Goal: Information Seeking & Learning: Learn about a topic

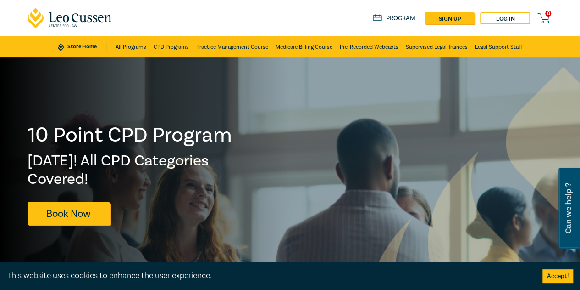
click at [184, 43] on link "CPD Programs" at bounding box center [171, 46] width 35 height 21
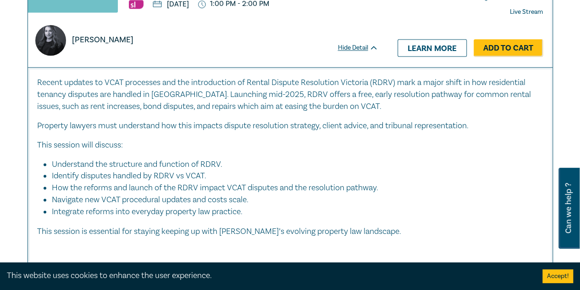
scroll to position [551, 0]
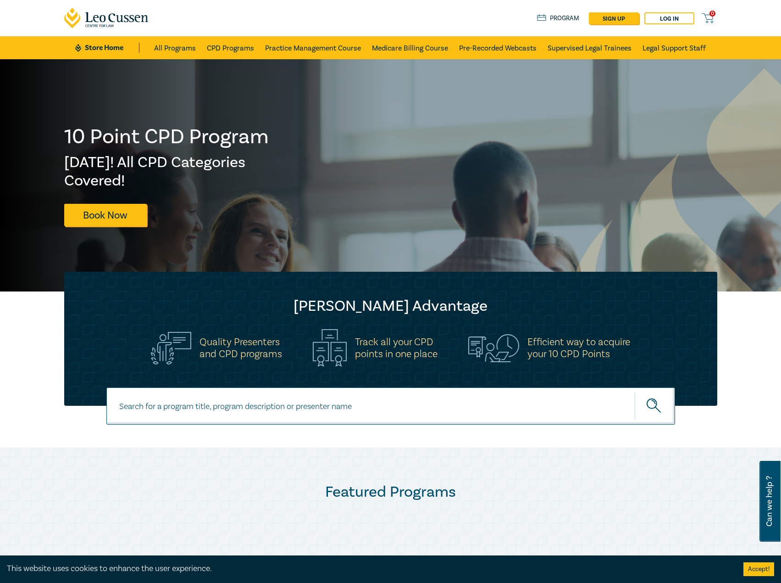
click at [259, 389] on input at bounding box center [390, 405] width 569 height 37
type input "sergio"
click at [635, 392] on button "submit" at bounding box center [655, 406] width 40 height 28
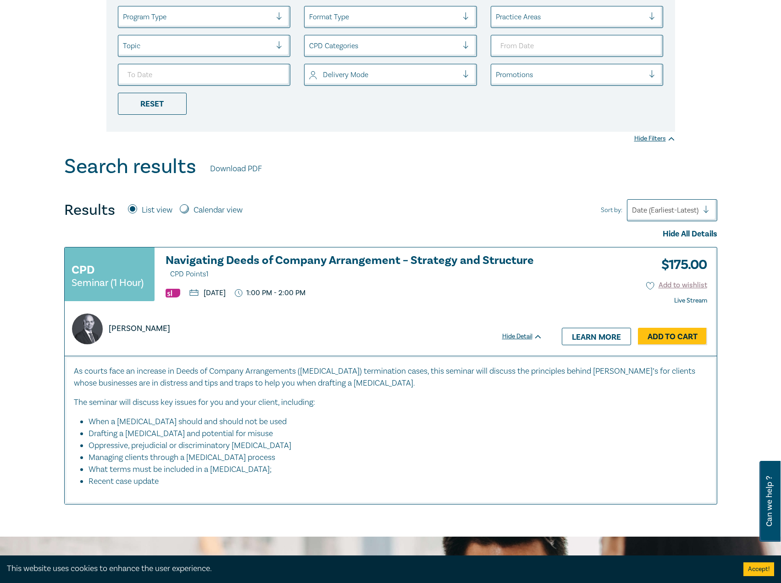
scroll to position [184, 0]
click at [253, 257] on h3 "Navigating Deeds of Company Arrangement – Strategy and Structure CPD Points 1" at bounding box center [354, 267] width 377 height 26
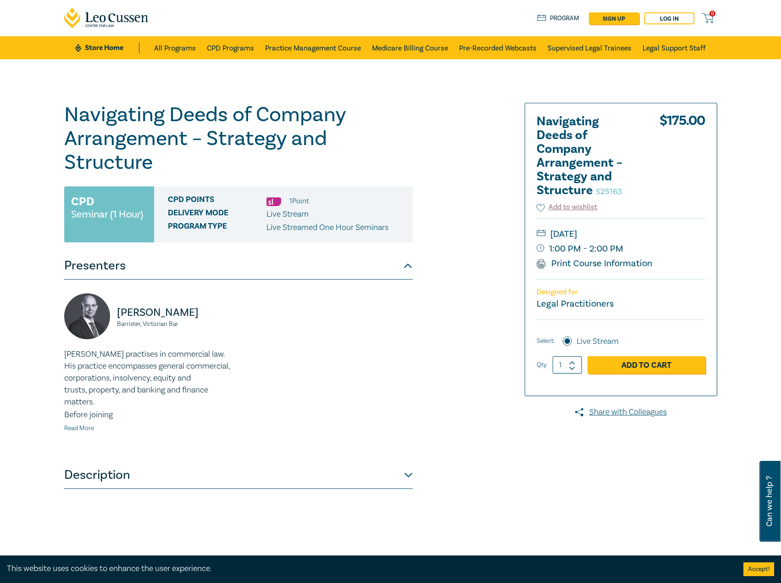
click at [93, 430] on link "Read More" at bounding box center [79, 428] width 30 height 8
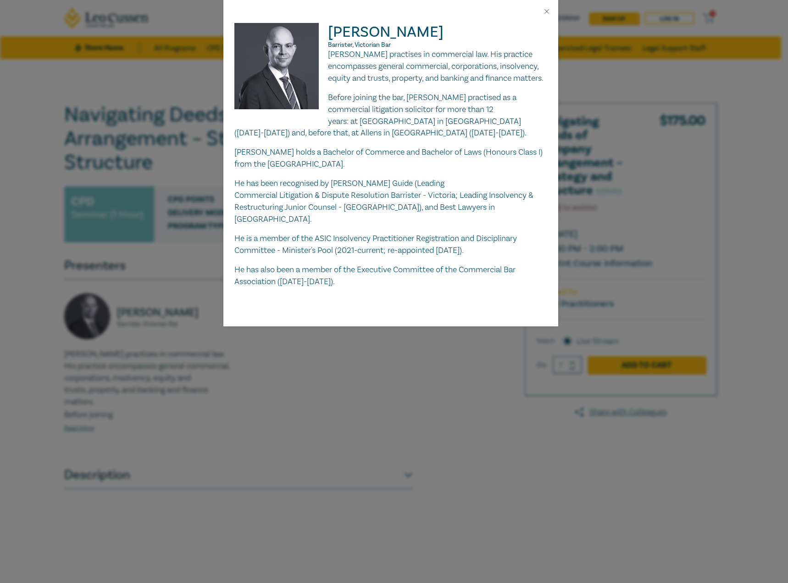
click at [334, 347] on div "Sergio Freire Barrister, Victorian Bar Sergio Freire practises in commercial la…" at bounding box center [394, 291] width 788 height 583
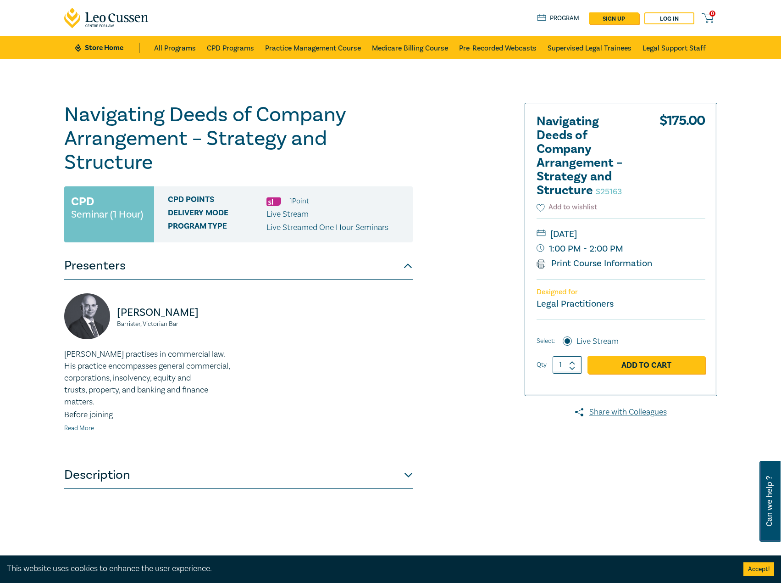
click at [69, 428] on link "Read More" at bounding box center [79, 428] width 30 height 8
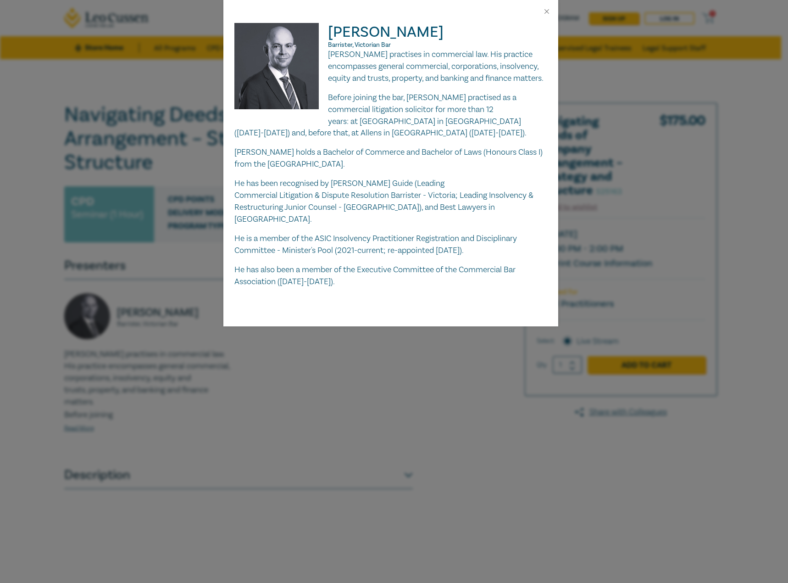
click at [209, 381] on div "Sergio Freire Barrister, Victorian Bar Sergio Freire practises in commercial la…" at bounding box center [394, 291] width 788 height 583
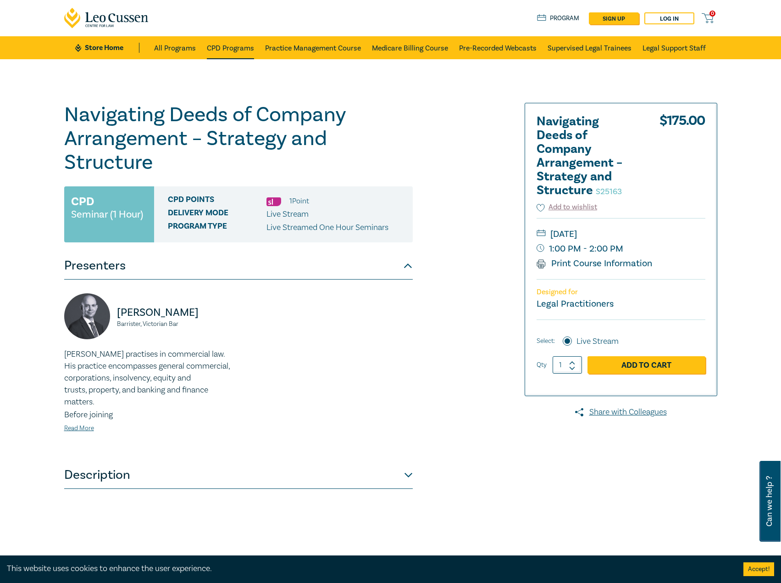
click at [230, 43] on link "CPD Programs" at bounding box center [230, 47] width 47 height 23
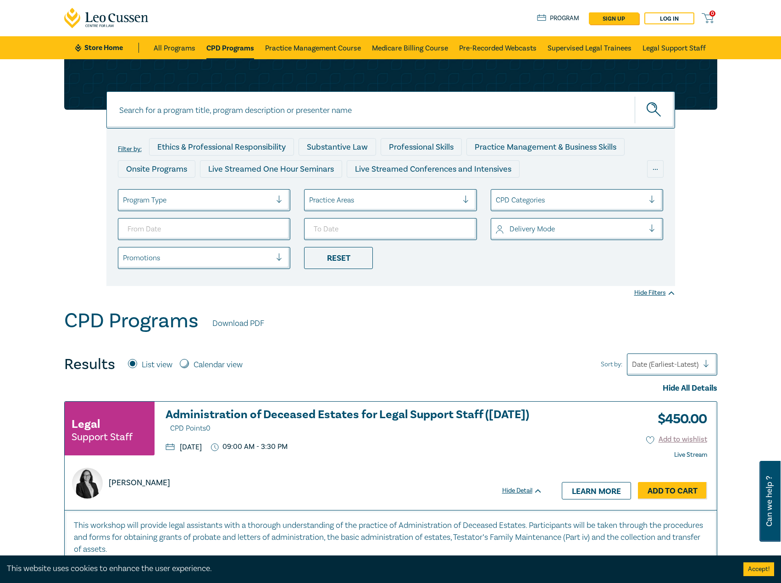
click at [222, 208] on div "Program Type" at bounding box center [204, 200] width 173 height 22
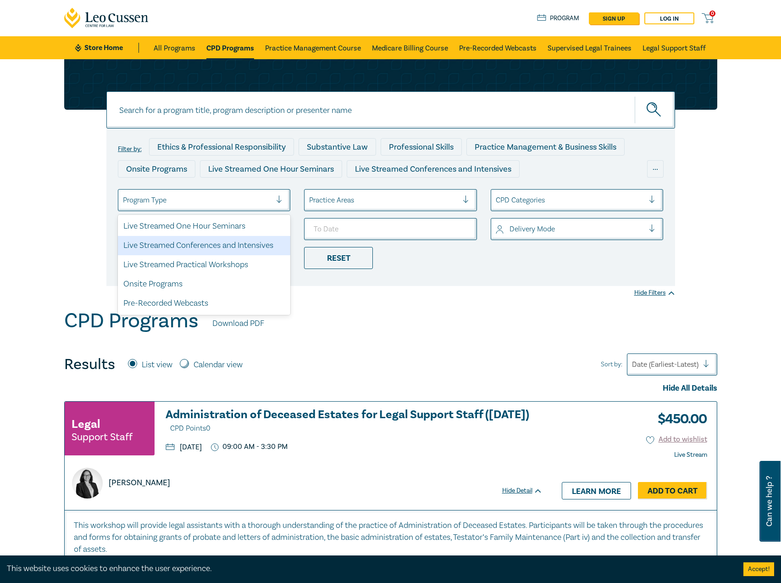
click at [218, 246] on div "Live Streamed Conferences and Intensives" at bounding box center [204, 245] width 173 height 19
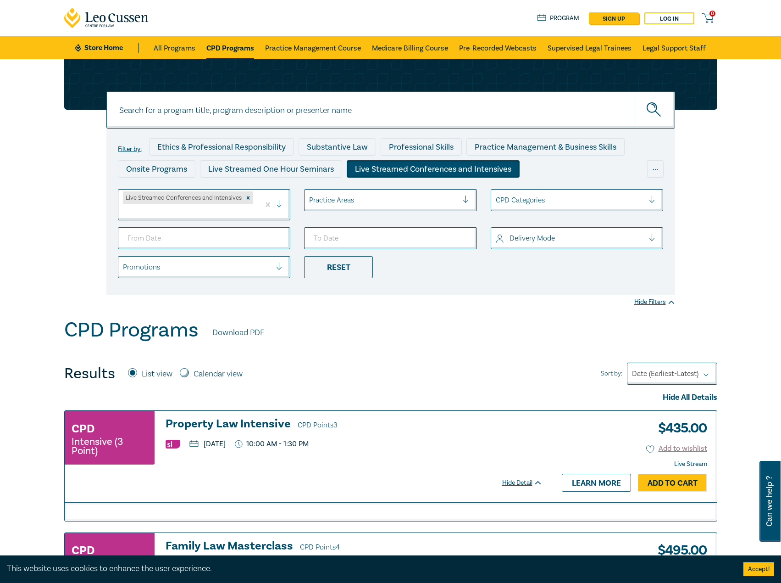
click at [223, 226] on ul "Live Streamed Conferences and Intensives Practice Areas CPD Categories Delivery…" at bounding box center [391, 233] width 560 height 89
click at [275, 238] on input "From Date" at bounding box center [204, 238] width 173 height 22
type input "2025-10-01"
click at [472, 235] on input "To Date" at bounding box center [390, 238] width 173 height 22
click at [460, 235] on input "To Date" at bounding box center [390, 238] width 173 height 22
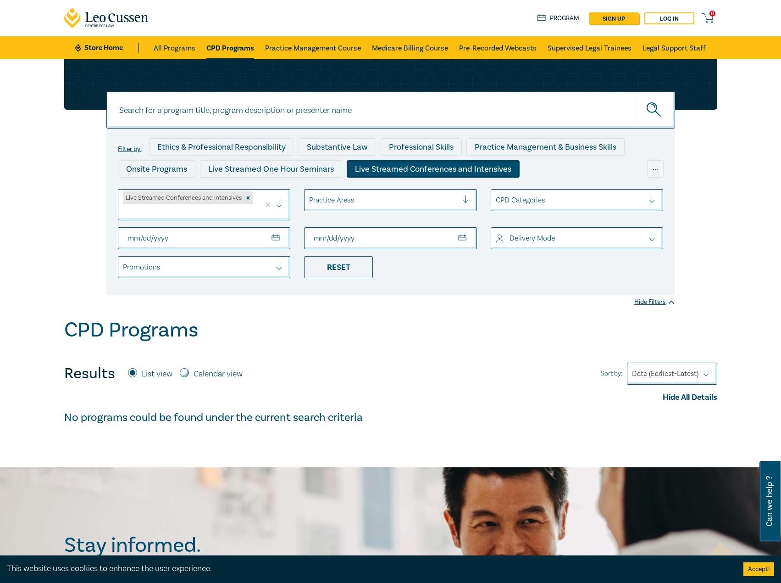
type input "[DATE]"
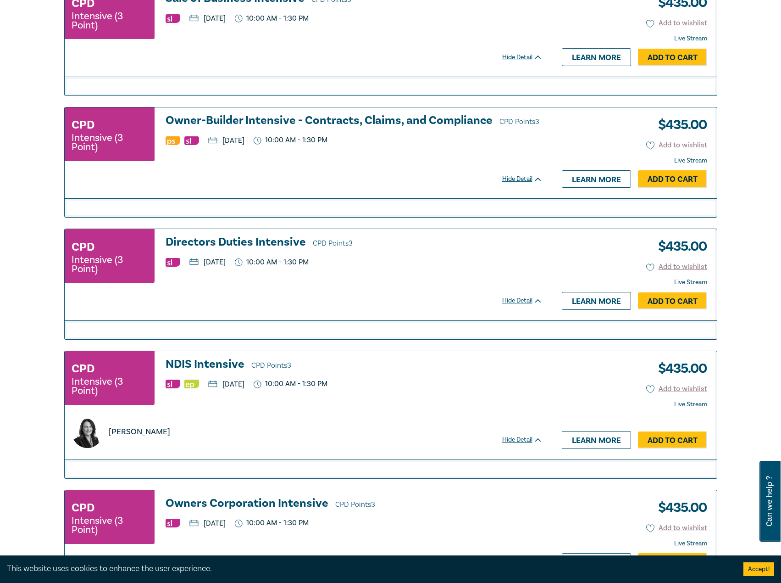
scroll to position [551, 0]
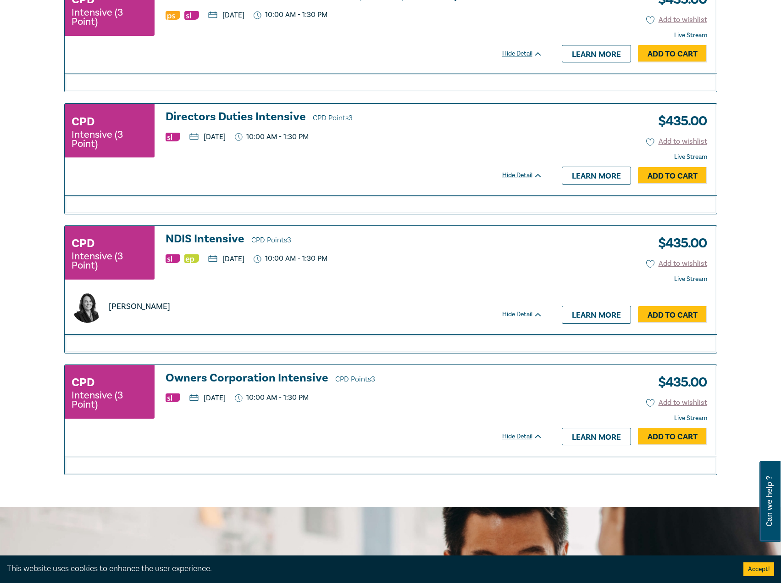
click at [261, 375] on h3 "Owners Corporation Intensive CPD Points 3" at bounding box center [354, 379] width 377 height 14
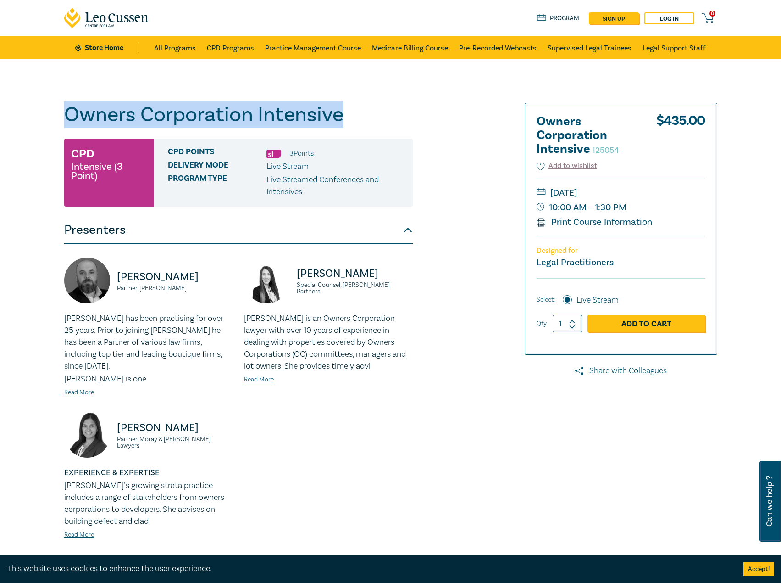
drag, startPoint x: 353, startPoint y: 110, endPoint x: 1, endPoint y: 108, distance: 352.4
copy h1 "Owners Corporation Intensive"
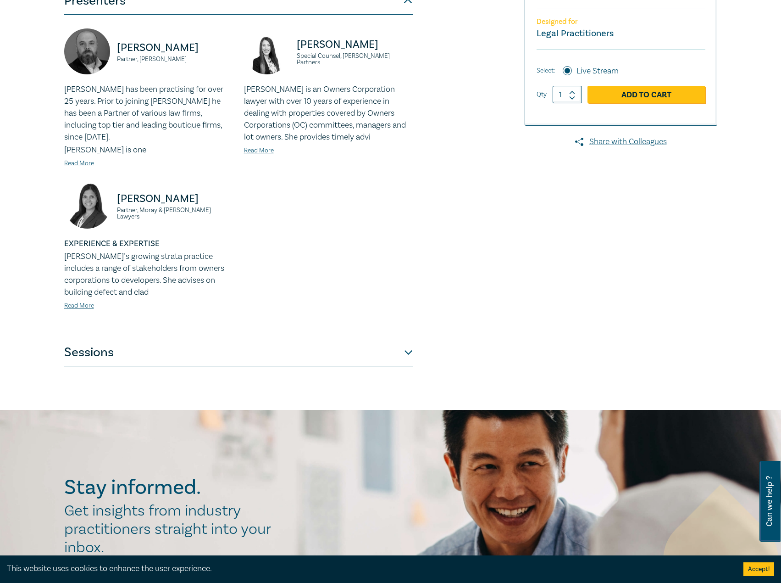
scroll to position [229, 0]
click at [335, 342] on button "Sessions" at bounding box center [238, 352] width 349 height 28
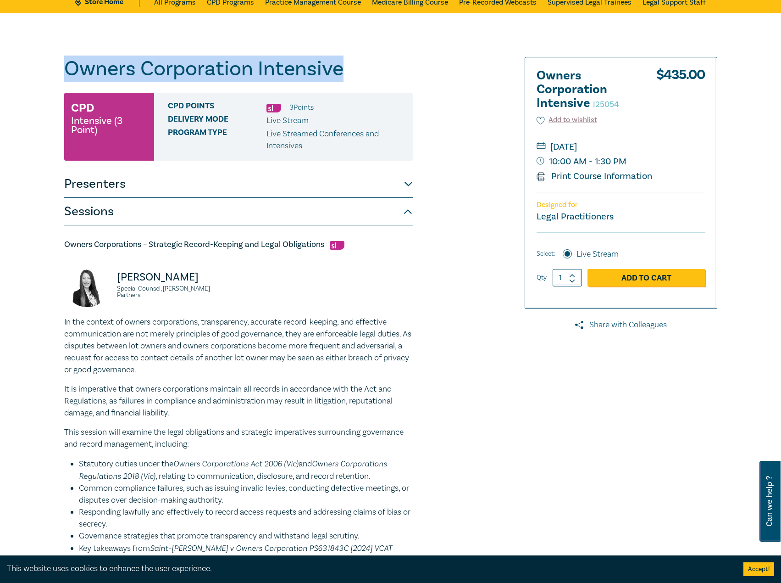
scroll to position [0, 0]
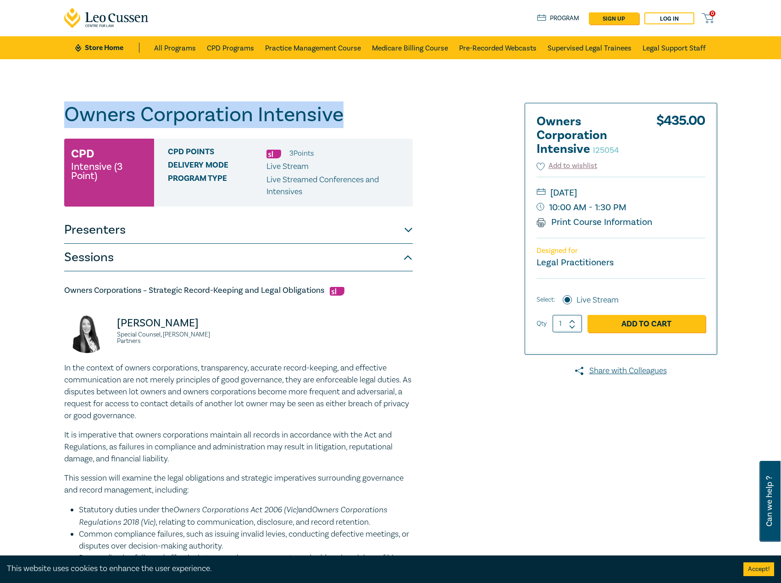
copy h1 "Owners Corporation Intensive"
click at [215, 228] on button "Presenters" at bounding box center [238, 230] width 349 height 28
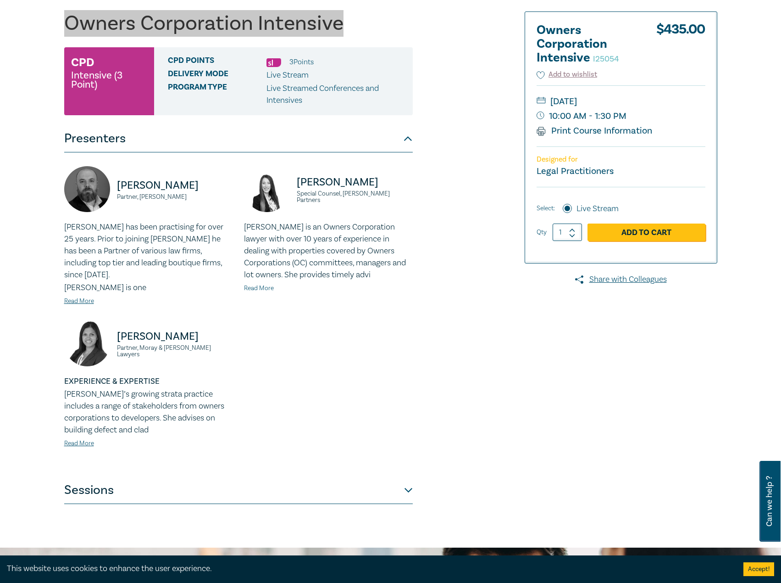
scroll to position [229, 0]
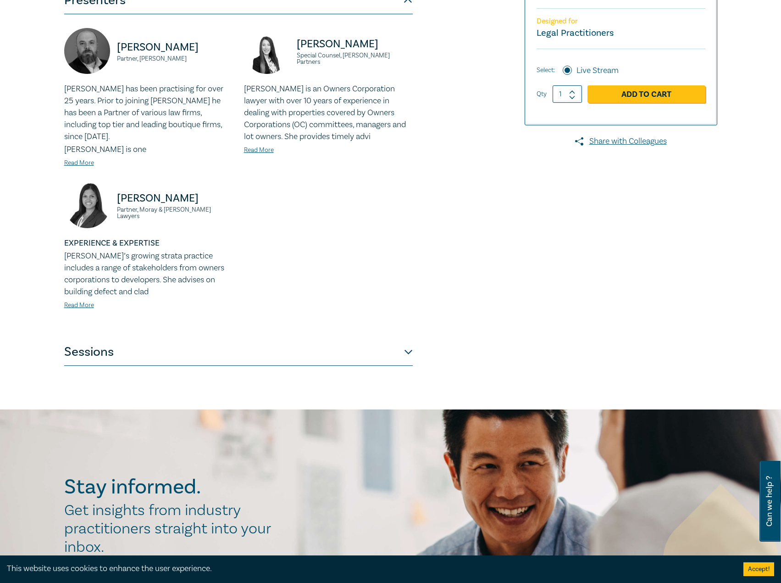
click at [257, 348] on button "Sessions" at bounding box center [238, 352] width 349 height 28
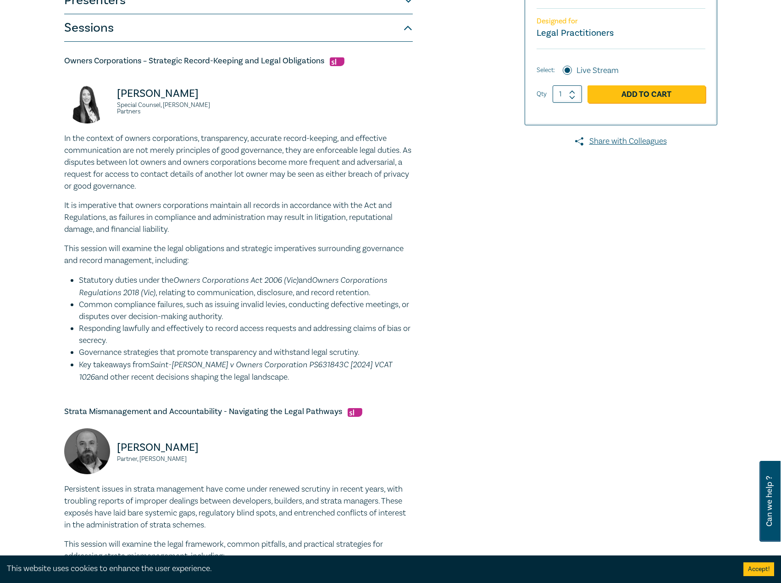
drag, startPoint x: 226, startPoint y: 97, endPoint x: 85, endPoint y: 100, distance: 140.9
click at [84, 100] on div "Deborah Andronaco Special Counsel, Aitken Partners" at bounding box center [148, 105] width 169 height 55
click at [185, 94] on p "[PERSON_NAME]" at bounding box center [175, 93] width 116 height 15
drag, startPoint x: 224, startPoint y: 93, endPoint x: 114, endPoint y: 96, distance: 110.2
click at [114, 96] on div "Deborah Andronaco Special Counsel, Aitken Partners" at bounding box center [148, 105] width 169 height 55
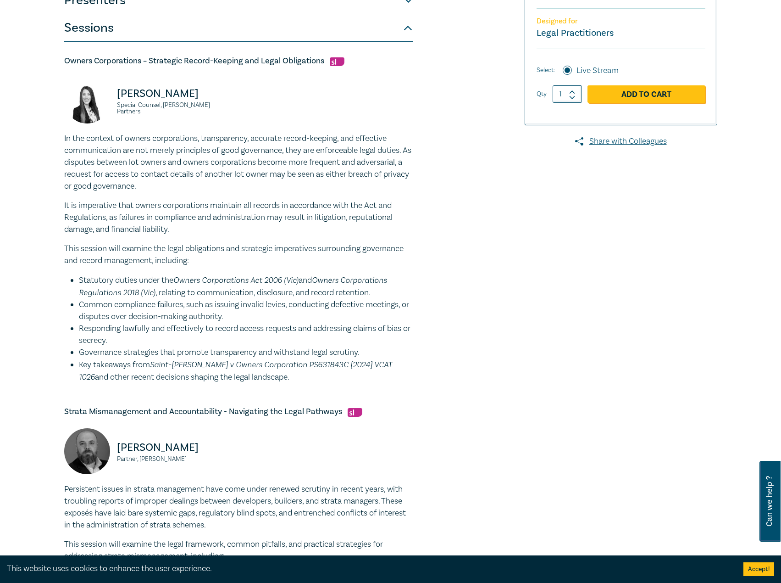
copy p "[PERSON_NAME]"
drag, startPoint x: 217, startPoint y: 110, endPoint x: 117, endPoint y: 108, distance: 99.6
click at [117, 108] on small "Special Counsel, [PERSON_NAME] Partners" at bounding box center [175, 108] width 116 height 13
copy small "Special Counsel, [PERSON_NAME] Partners"
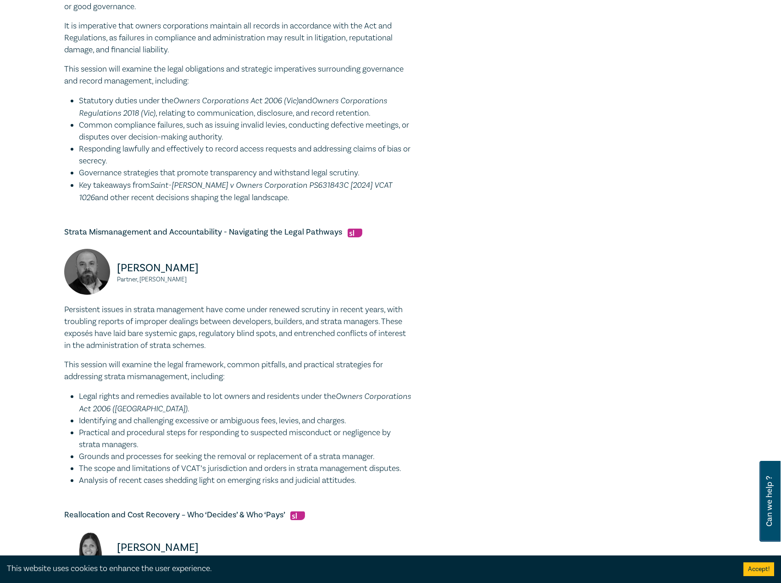
scroll to position [413, 0]
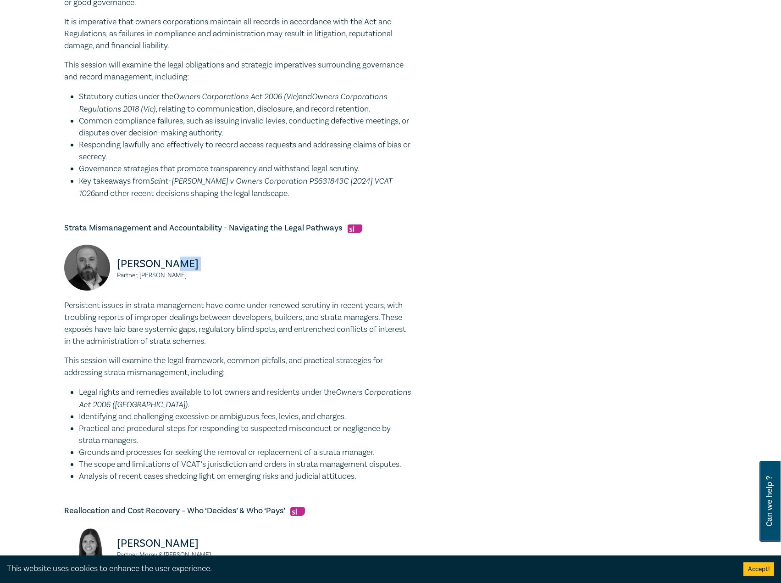
drag, startPoint x: 189, startPoint y: 261, endPoint x: 135, endPoint y: 265, distance: 53.8
click at [117, 271] on div "Tim Graham Partner, Chambers Russell Lawyers" at bounding box center [148, 272] width 169 height 55
drag, startPoint x: 135, startPoint y: 265, endPoint x: 127, endPoint y: 263, distance: 8.8
click at [135, 264] on p "[PERSON_NAME]" at bounding box center [175, 264] width 116 height 15
drag, startPoint x: 150, startPoint y: 257, endPoint x: 104, endPoint y: 258, distance: 45.4
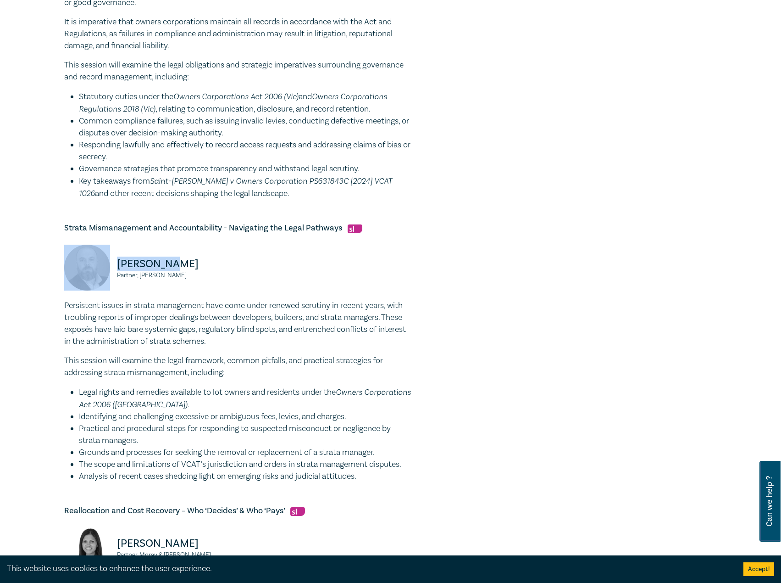
click at [104, 258] on div "Tim Graham Partner, Chambers Russell Lawyers" at bounding box center [148, 272] width 169 height 55
copy div "[PERSON_NAME]"
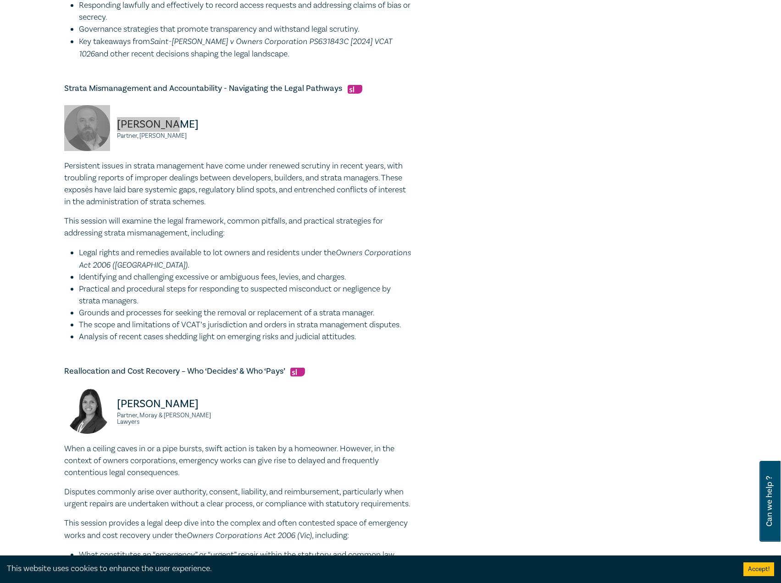
scroll to position [597, 0]
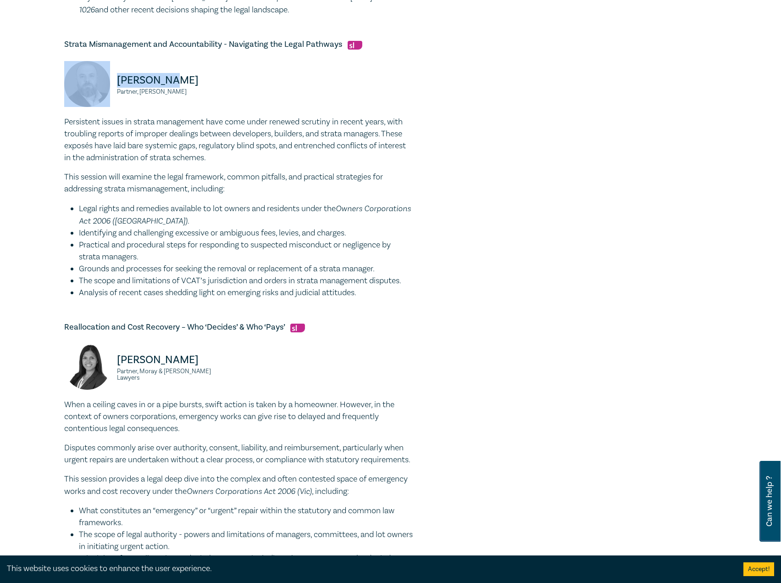
drag, startPoint x: 229, startPoint y: 89, endPoint x: 109, endPoint y: 92, distance: 120.3
click at [109, 92] on div "Tim Graham Partner, Chambers Russell Lawyers" at bounding box center [148, 88] width 169 height 55
copy small "Partner, [PERSON_NAME]"
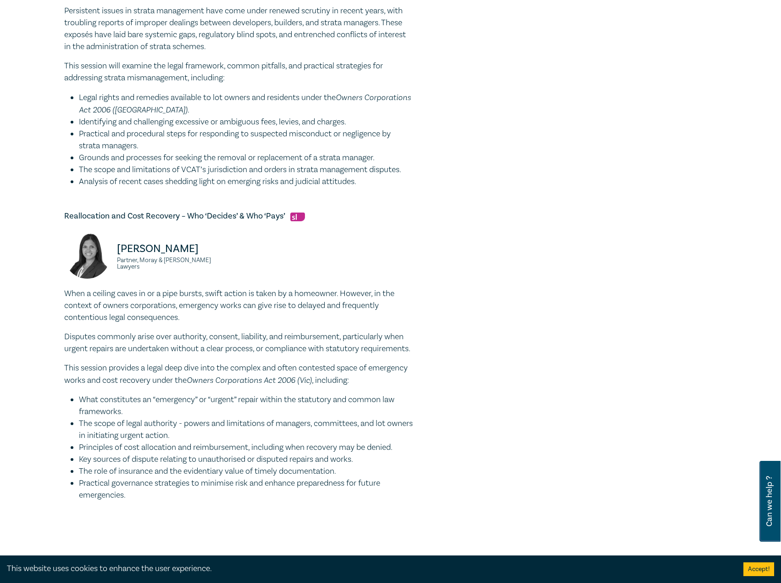
scroll to position [734, 0]
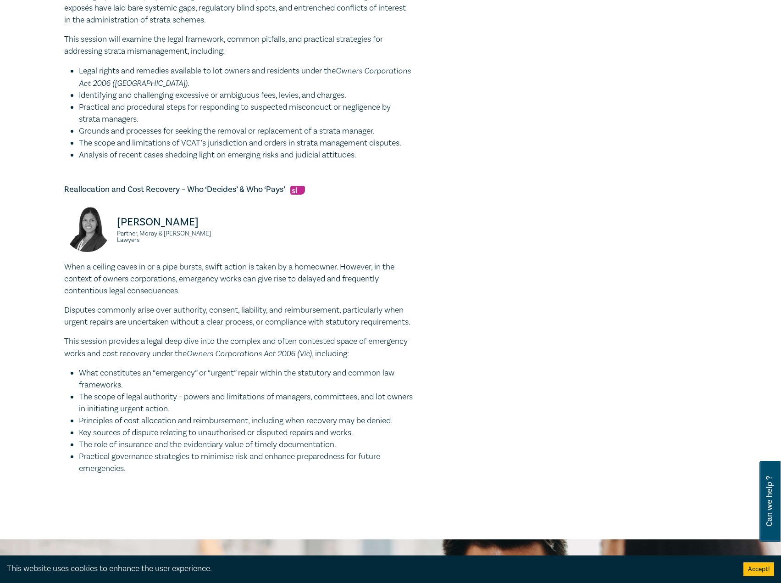
drag, startPoint x: 222, startPoint y: 225, endPoint x: 138, endPoint y: 219, distance: 84.2
click at [107, 220] on div "Fabienne Loncar Partner, Moray & Agnew Lawyers" at bounding box center [148, 233] width 169 height 55
copy div "[PERSON_NAME]"
click at [217, 238] on div "Fabienne Loncar Partner, Moray & Agnew Lawyers" at bounding box center [148, 233] width 169 height 55
drag, startPoint x: 193, startPoint y: 234, endPoint x: 105, endPoint y: 236, distance: 87.7
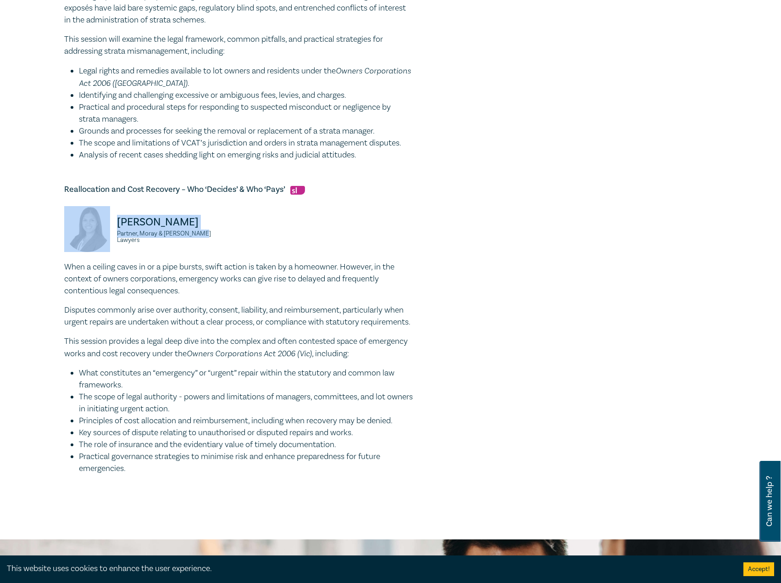
click at [105, 236] on div "Fabienne Loncar Partner, Moray & Agnew Lawyers" at bounding box center [148, 233] width 169 height 55
click at [165, 234] on small "Partner, Moray & [PERSON_NAME] Lawyers" at bounding box center [175, 236] width 116 height 13
drag, startPoint x: 180, startPoint y: 237, endPoint x: 116, endPoint y: 232, distance: 64.9
click at [116, 232] on div "Fabienne Loncar Partner, Moray & Agnew Lawyers" at bounding box center [148, 233] width 169 height 55
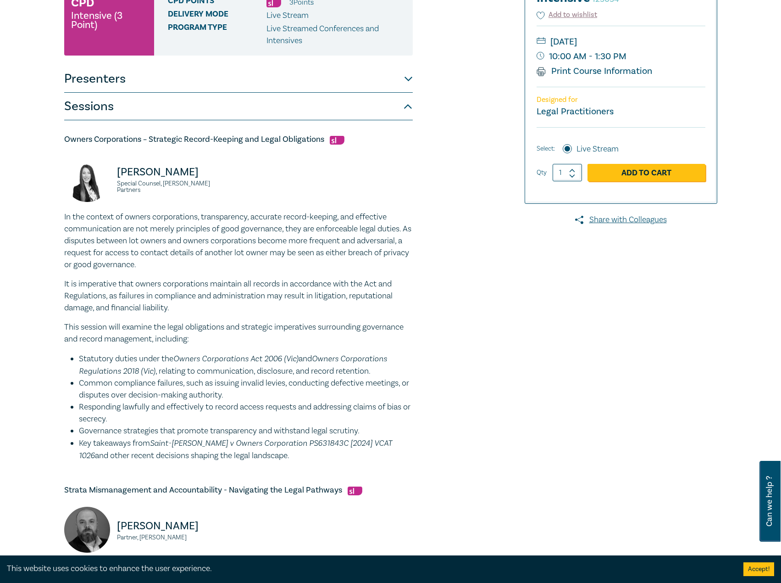
scroll to position [0, 0]
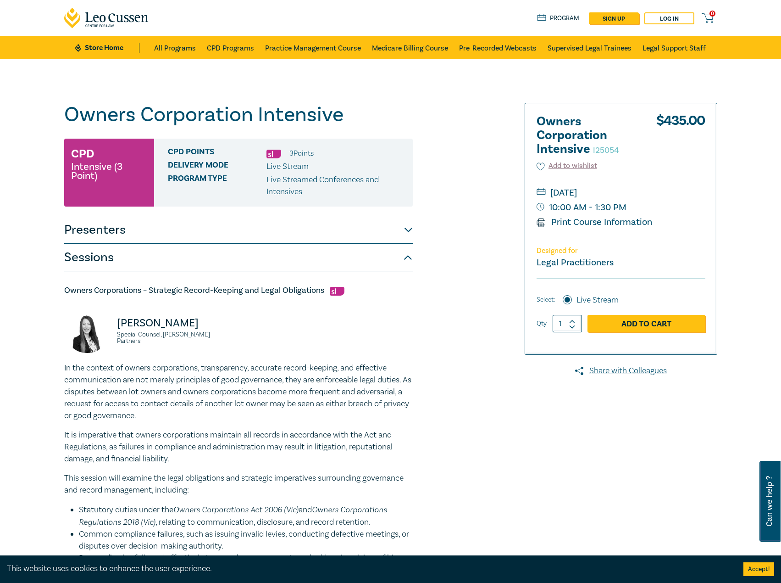
drag, startPoint x: 670, startPoint y: 191, endPoint x: 658, endPoint y: 193, distance: 11.7
click at [658, 193] on small "[DATE]" at bounding box center [621, 192] width 169 height 15
drag, startPoint x: 234, startPoint y: 328, endPoint x: 126, endPoint y: 320, distance: 109.0
click at [89, 321] on div "Deborah Andronaco Special Counsel, Aitken Partners" at bounding box center [149, 334] width 180 height 55
drag, startPoint x: 126, startPoint y: 320, endPoint x: 676, endPoint y: 182, distance: 567.3
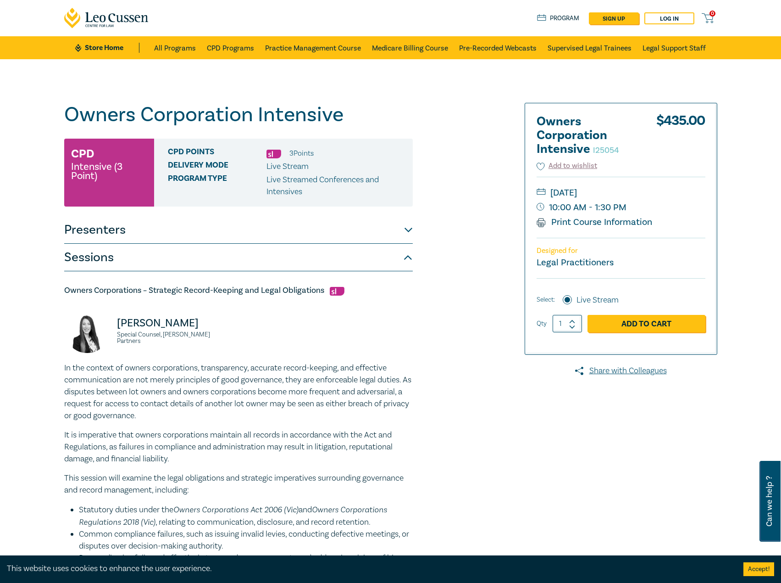
click at [676, 180] on div "Thursday, 30 October 2025 10:00 AM - 1:30 PM Print Course Information" at bounding box center [621, 207] width 169 height 61
drag, startPoint x: 674, startPoint y: 193, endPoint x: 636, endPoint y: 192, distance: 37.2
click at [636, 192] on small "[DATE]" at bounding box center [621, 192] width 169 height 15
click at [637, 193] on small "[DATE]" at bounding box center [621, 192] width 169 height 15
click at [667, 195] on small "[DATE]" at bounding box center [621, 192] width 169 height 15
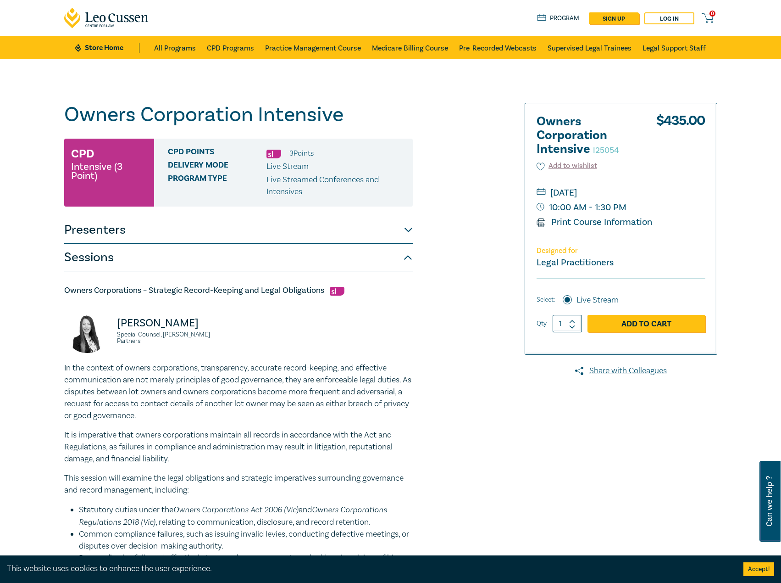
drag, startPoint x: 647, startPoint y: 191, endPoint x: 626, endPoint y: 193, distance: 20.8
click at [626, 193] on small "[DATE]" at bounding box center [621, 192] width 169 height 15
click at [615, 192] on small "[DATE]" at bounding box center [621, 192] width 169 height 15
drag, startPoint x: 607, startPoint y: 192, endPoint x: 660, endPoint y: 193, distance: 53.2
click at [660, 193] on small "[DATE]" at bounding box center [621, 192] width 169 height 15
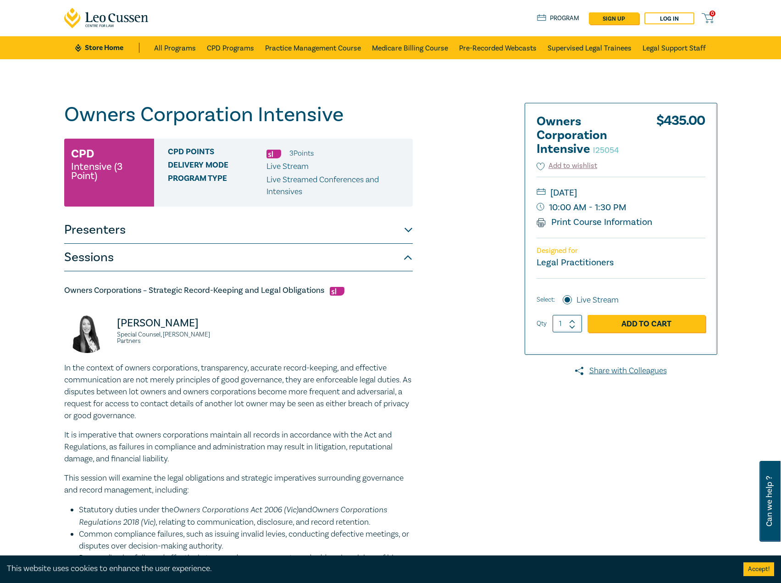
copy small "October 2025"
drag, startPoint x: 230, startPoint y: 327, endPoint x: 119, endPoint y: 332, distance: 110.7
click at [119, 330] on p "[PERSON_NAME]" at bounding box center [175, 323] width 116 height 15
copy p "[PERSON_NAME]"
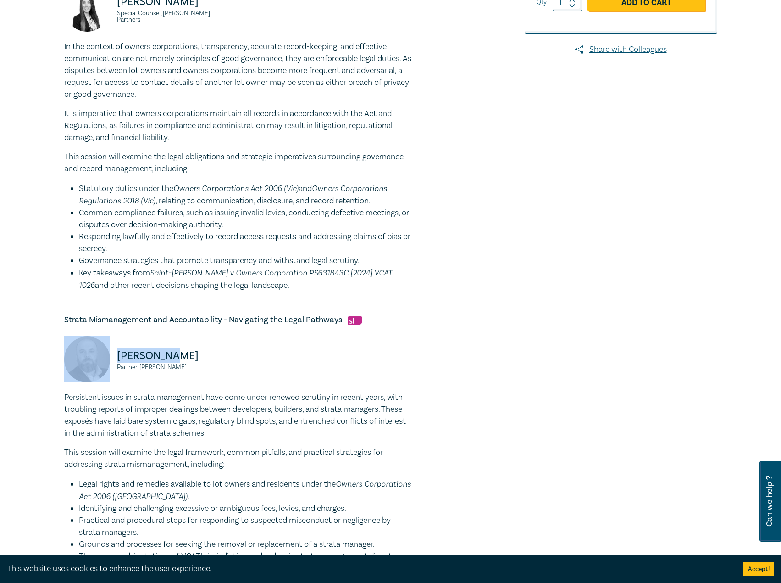
drag, startPoint x: 182, startPoint y: 351, endPoint x: 95, endPoint y: 358, distance: 87.4
click at [95, 358] on div "Tim Graham Partner, Chambers Russell Lawyers" at bounding box center [148, 363] width 169 height 55
copy div "[PERSON_NAME]"
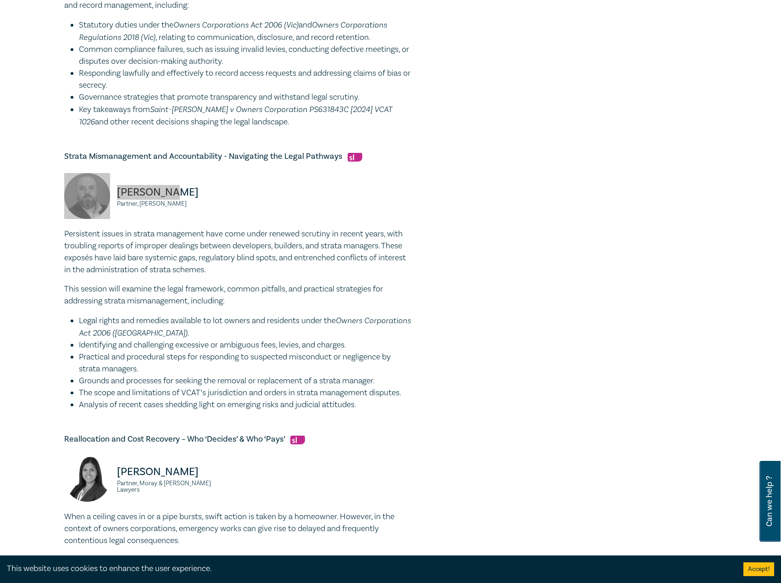
scroll to position [505, 0]
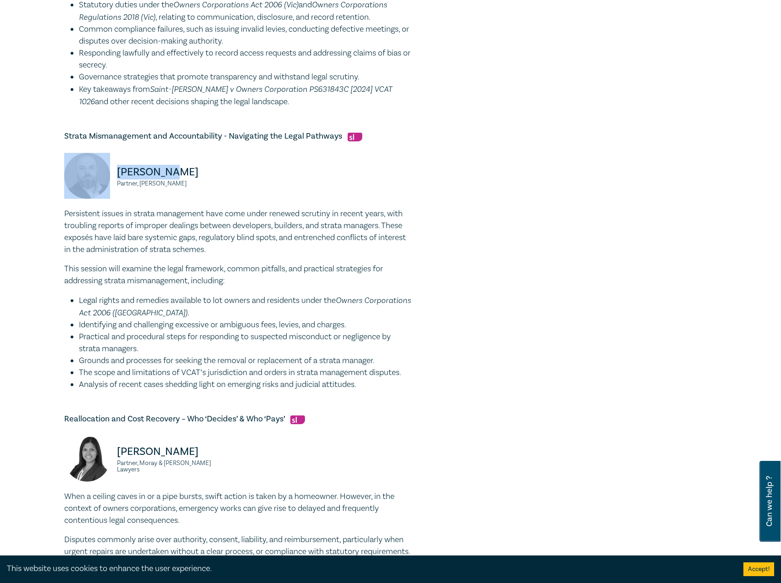
drag, startPoint x: 201, startPoint y: 455, endPoint x: 115, endPoint y: 449, distance: 86.0
click at [106, 450] on div "Fabienne Loncar Partner, Moray & Agnew Lawyers" at bounding box center [148, 462] width 169 height 55
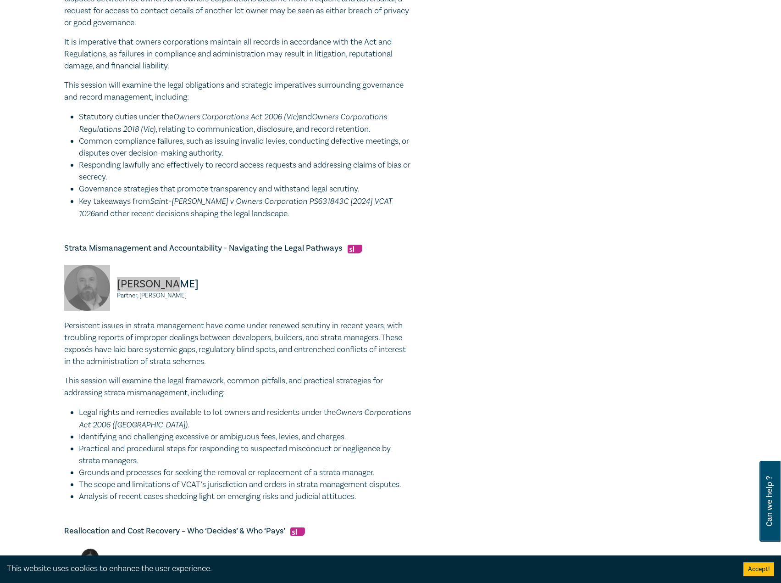
scroll to position [184, 0]
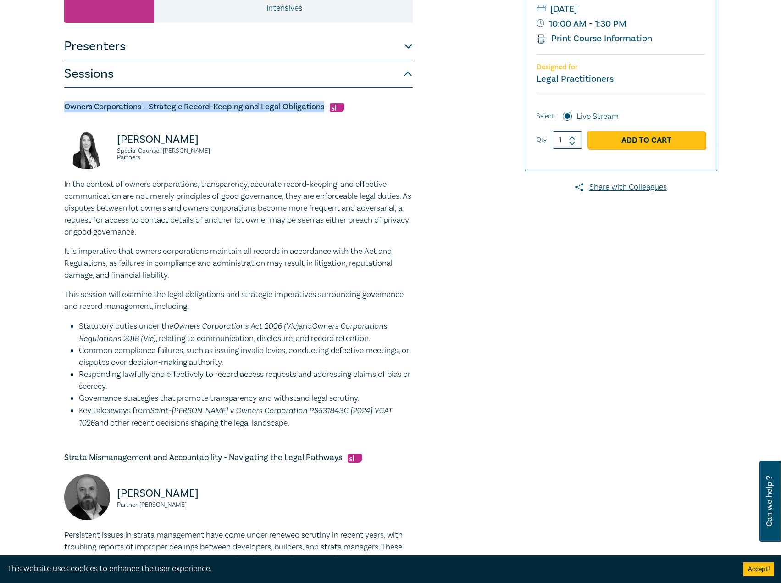
drag, startPoint x: 322, startPoint y: 107, endPoint x: 53, endPoint y: 112, distance: 268.9
click at [53, 112] on div "Owners Corporation Intensive I25054 CPD Intensive (3 Point) CPD Points 3 Point …" at bounding box center [390, 483] width 781 height 1214
drag, startPoint x: 64, startPoint y: 183, endPoint x: 293, endPoint y: 425, distance: 333.4
click at [293, 425] on div "In the context of owners corporations, transparency, accurate record-keeping, a…" at bounding box center [238, 304] width 349 height 251
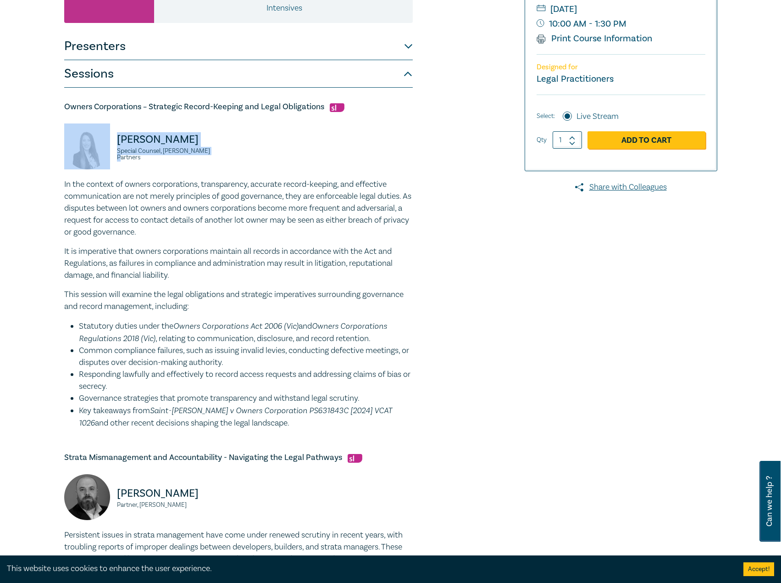
drag, startPoint x: 222, startPoint y: 154, endPoint x: 150, endPoint y: 143, distance: 73.3
click at [104, 142] on div "Deborah Andronaco Special Counsel, Aitken Partners" at bounding box center [148, 150] width 169 height 55
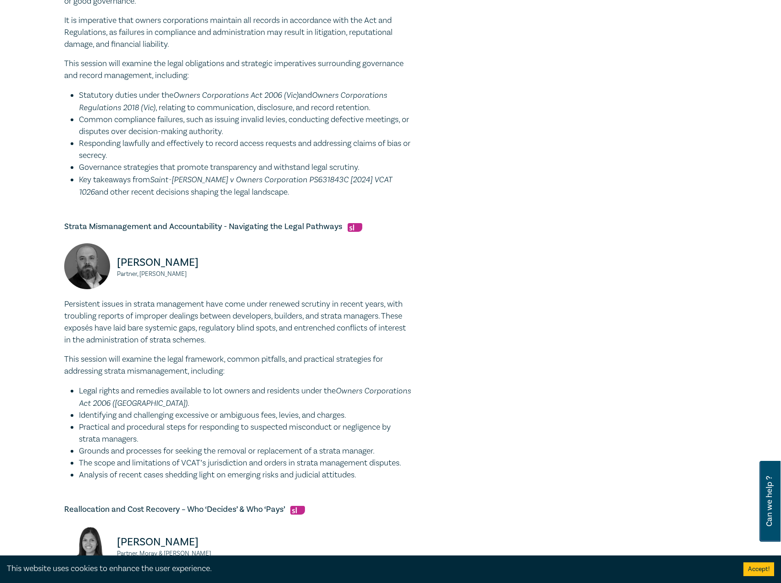
scroll to position [459, 0]
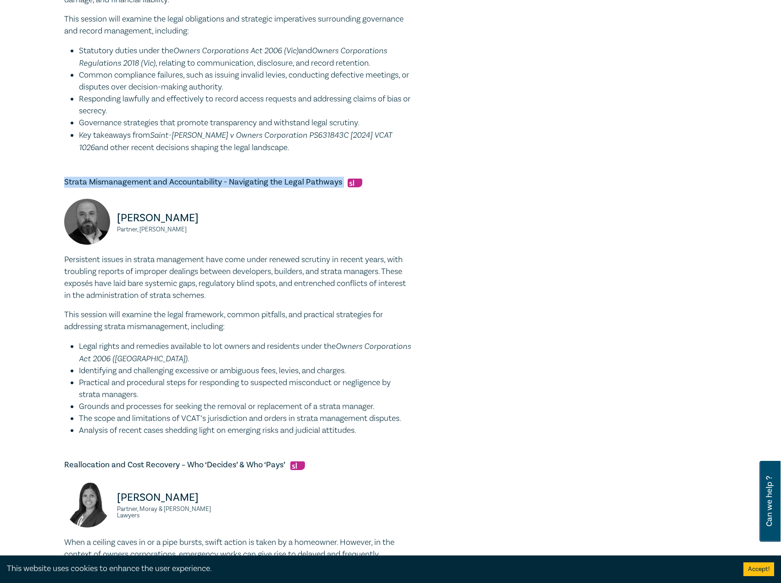
drag, startPoint x: 344, startPoint y: 181, endPoint x: 64, endPoint y: 182, distance: 279.9
click at [64, 182] on h5 "Strata Mismanagement and Accountability - Navigating the Legal Pathways" at bounding box center [238, 182] width 349 height 11
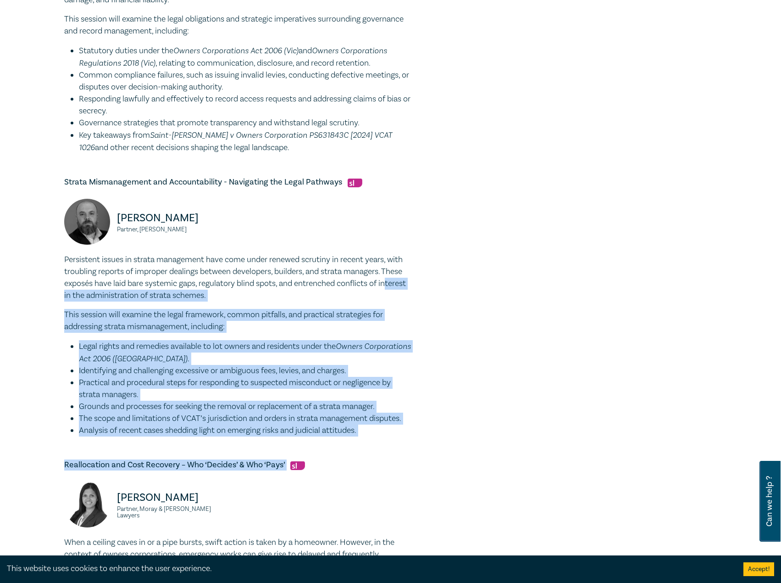
drag, startPoint x: 379, startPoint y: 435, endPoint x: 70, endPoint y: 291, distance: 340.4
click at [70, 291] on div "Owners Corporations – Strategic Record-Keeping and Legal Obligations Deborah An…" at bounding box center [238, 291] width 349 height 959
click at [402, 404] on li "Grounds and processes for seeking the removal or replacement of a strata manage…" at bounding box center [246, 407] width 334 height 12
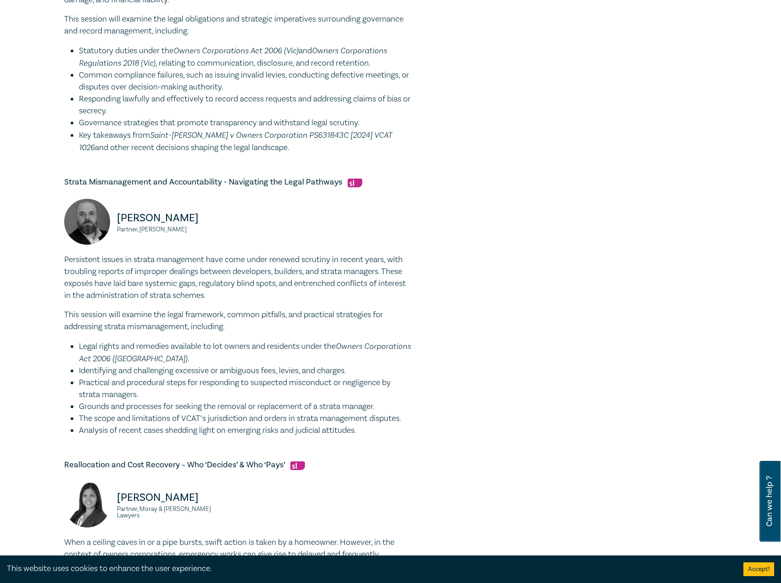
drag, startPoint x: 372, startPoint y: 425, endPoint x: 104, endPoint y: 267, distance: 310.9
click at [67, 260] on div "Persistent issues in strata management have come under renewed scrutiny in rece…" at bounding box center [238, 345] width 349 height 183
drag, startPoint x: 223, startPoint y: 229, endPoint x: 117, endPoint y: 216, distance: 106.8
click at [117, 216] on div "Tim Graham Partner, Chambers Russell Lawyers" at bounding box center [148, 226] width 169 height 55
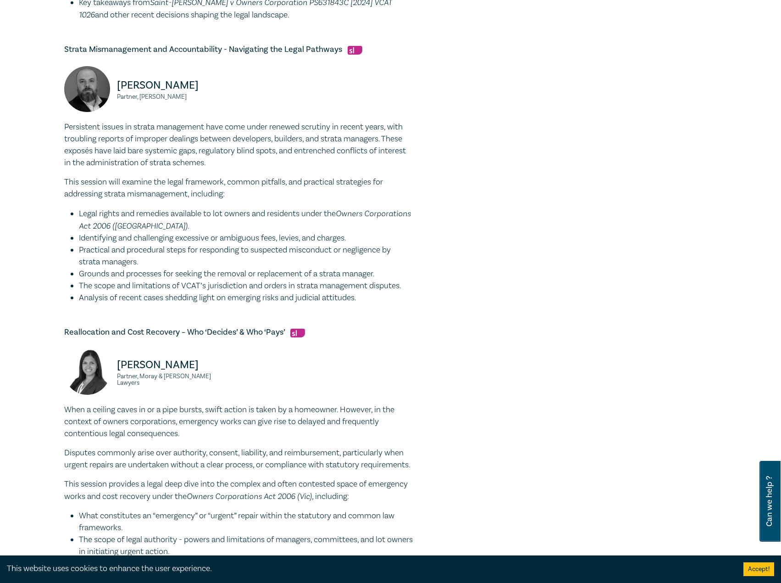
scroll to position [642, 0]
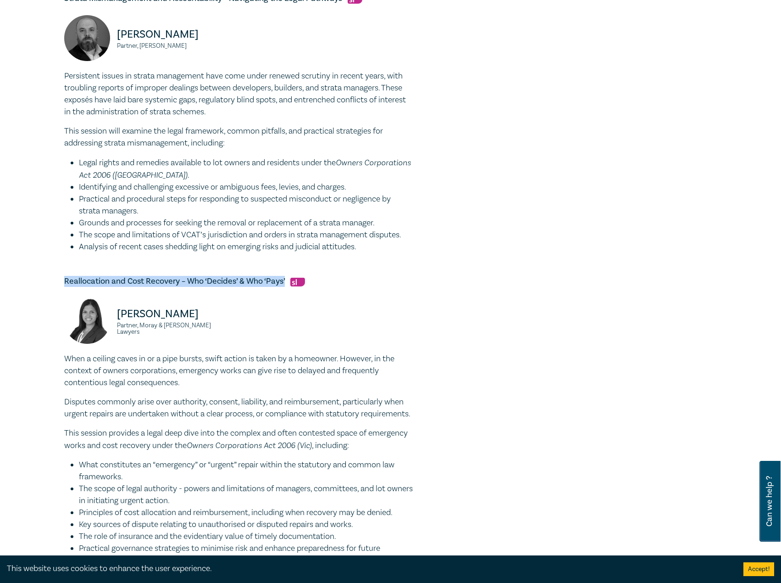
drag, startPoint x: 285, startPoint y: 276, endPoint x: 53, endPoint y: 274, distance: 232.2
click at [38, 271] on div "Owners Corporation Intensive I25054 CPD Intensive (3 Point) CPD Points 3 Point …" at bounding box center [390, 24] width 781 height 1214
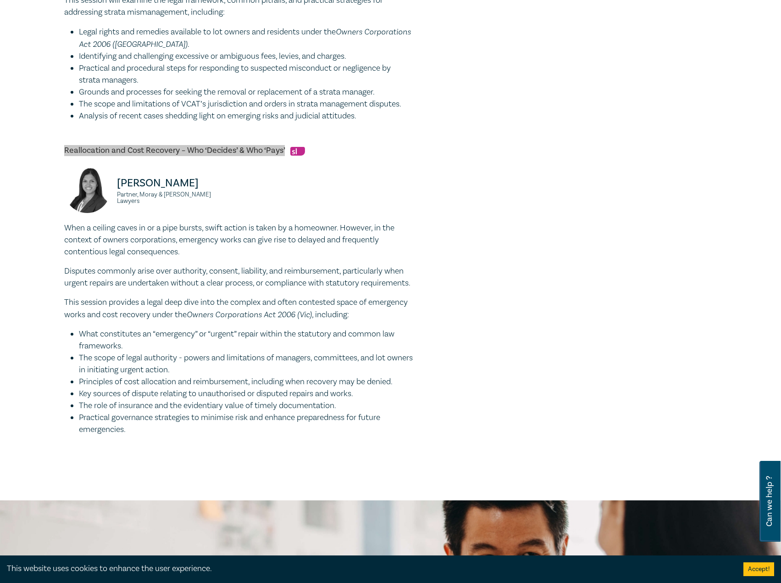
scroll to position [872, 0]
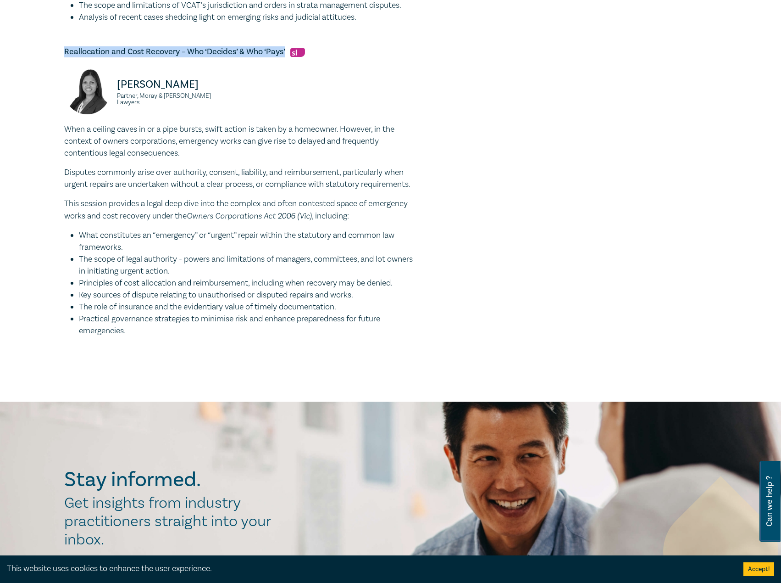
drag, startPoint x: 66, startPoint y: 127, endPoint x: 136, endPoint y: 314, distance: 200.0
click at [142, 337] on div "When a ceiling caves in or a pipe bursts, swift action is taken by a homeowner.…" at bounding box center [238, 229] width 349 height 213
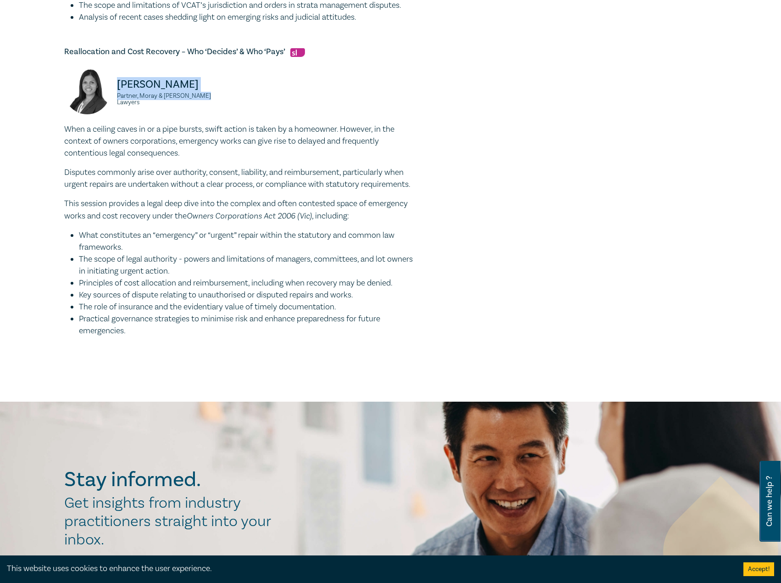
drag, startPoint x: 222, startPoint y: 94, endPoint x: 113, endPoint y: 77, distance: 110.1
click at [113, 77] on div "Fabienne Loncar Partner, Moray & Agnew Lawyers" at bounding box center [148, 95] width 169 height 55
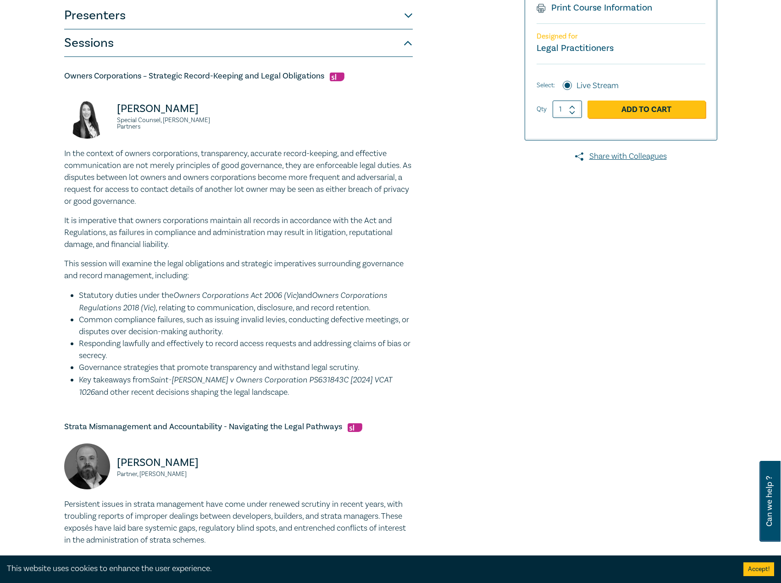
scroll to position [184, 0]
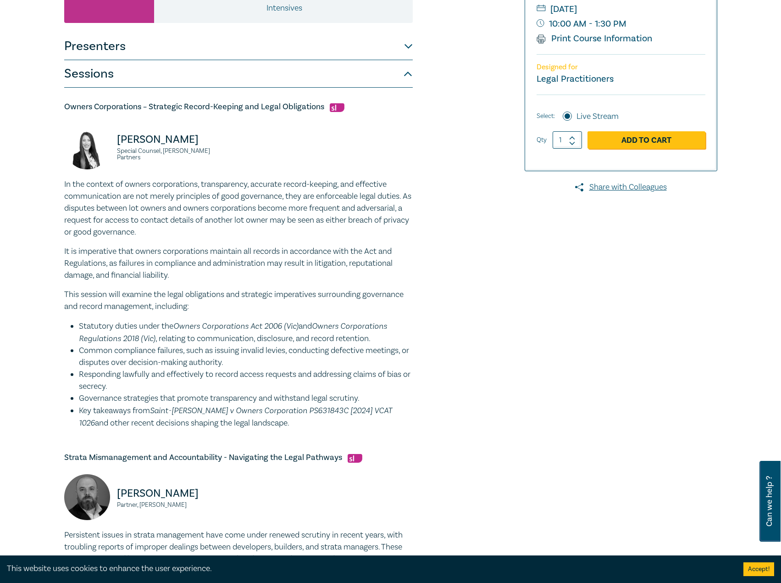
drag, startPoint x: 230, startPoint y: 145, endPoint x: 113, endPoint y: 141, distance: 117.1
click at [112, 141] on div "Deborah Andronaco Special Counsel, Aitken Partners" at bounding box center [148, 150] width 169 height 55
drag, startPoint x: 216, startPoint y: 158, endPoint x: 112, endPoint y: 153, distance: 103.8
click at [112, 153] on div "Deborah Andronaco Special Counsel, Aitken Partners" at bounding box center [148, 150] width 169 height 55
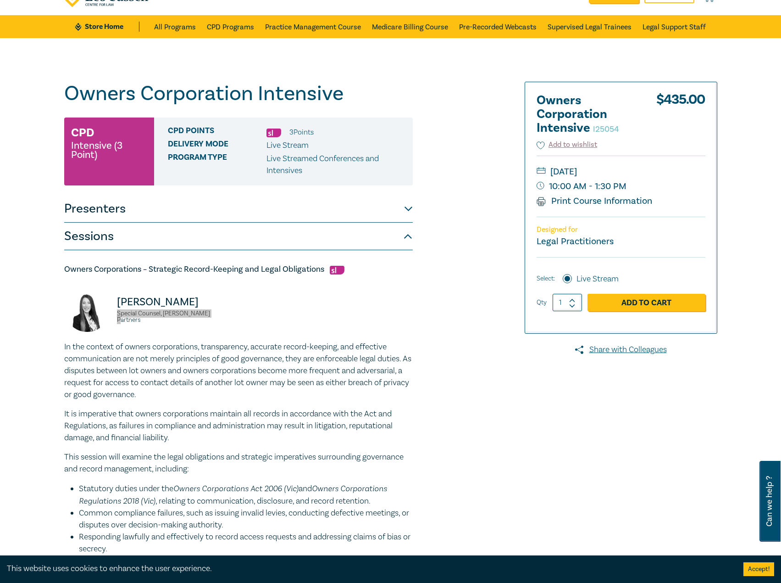
scroll to position [0, 0]
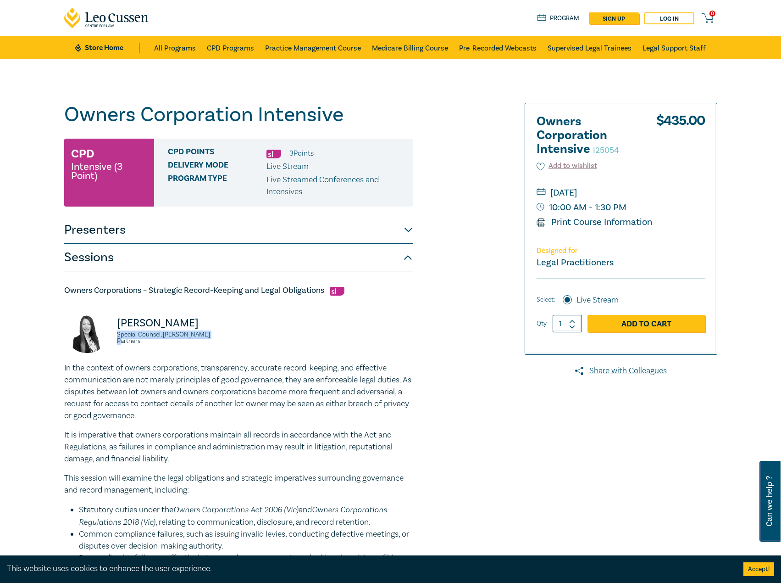
click at [148, 232] on button "Presenters" at bounding box center [238, 230] width 349 height 28
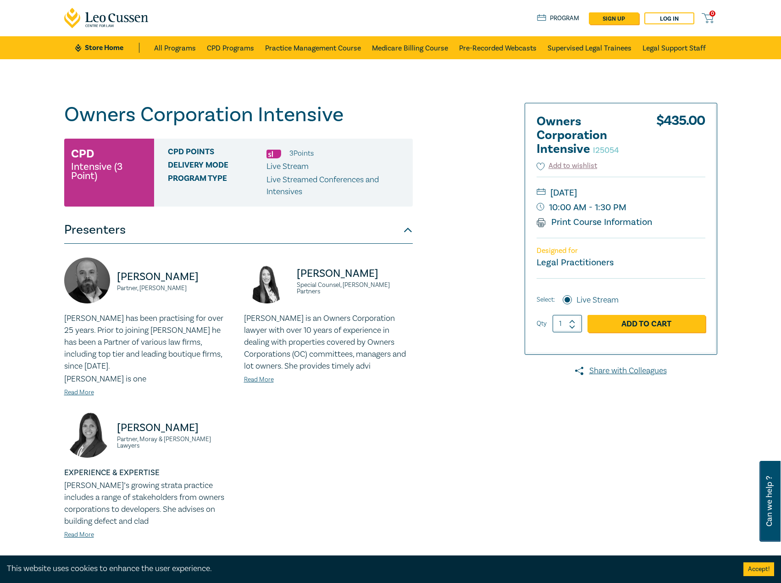
scroll to position [92, 0]
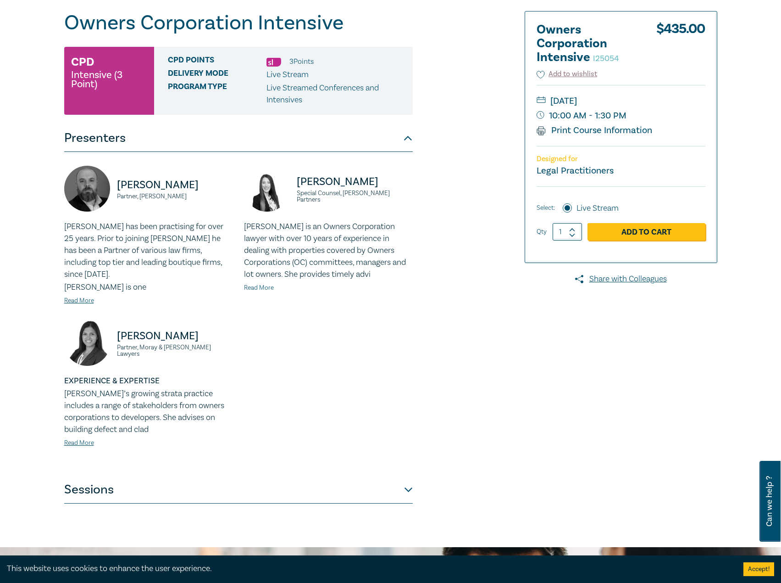
click at [262, 285] on link "Read More" at bounding box center [259, 288] width 30 height 8
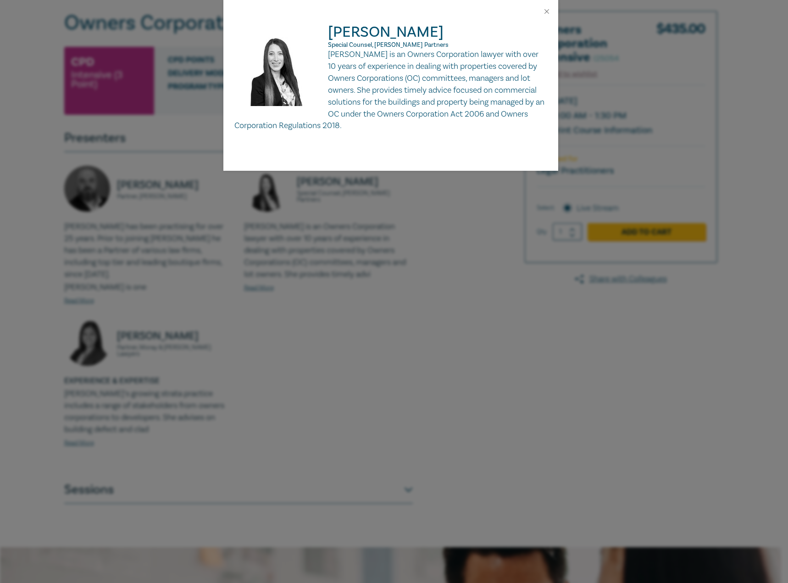
click at [328, 54] on img at bounding box center [281, 69] width 94 height 92
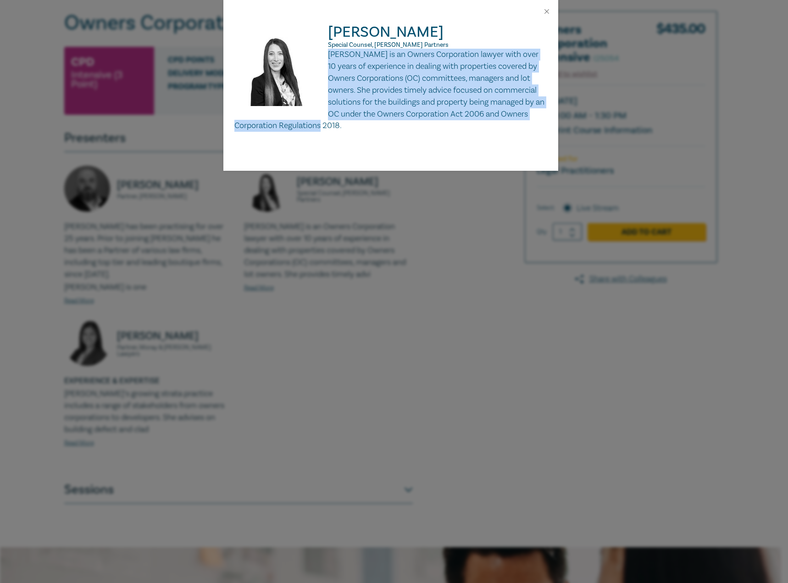
drag, startPoint x: 331, startPoint y: 53, endPoint x: 381, endPoint y: 129, distance: 91.1
click at [381, 129] on p "Deborah is an Owners Corporation lawyer with over 10 years of experience in dea…" at bounding box center [390, 90] width 313 height 83
click at [550, 12] on button "Close" at bounding box center [547, 11] width 8 height 8
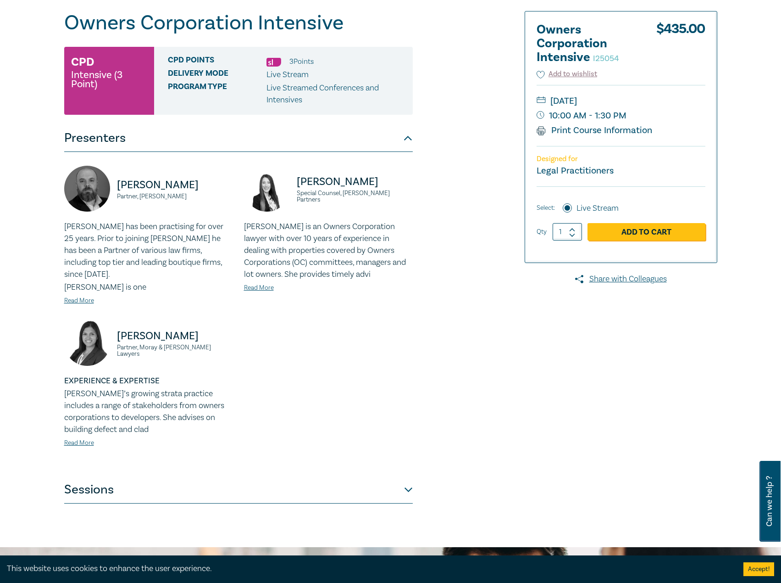
click at [297, 480] on button "Sessions" at bounding box center [238, 490] width 349 height 28
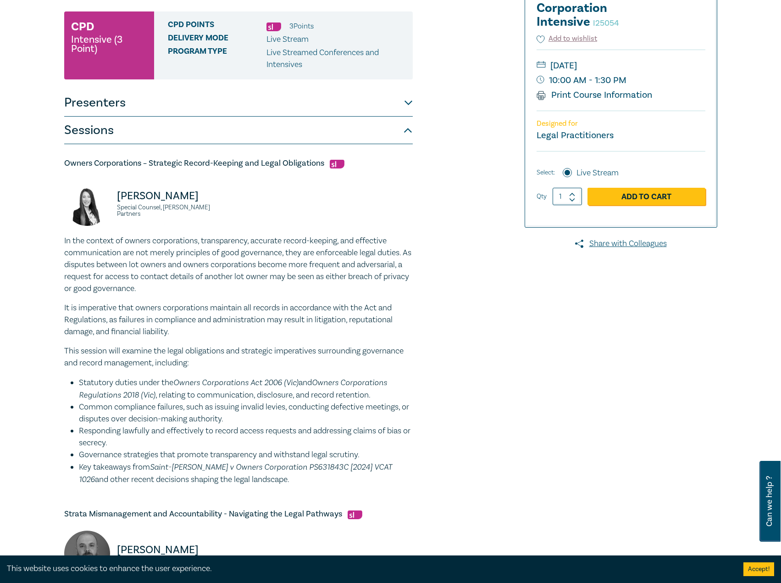
scroll to position [0, 0]
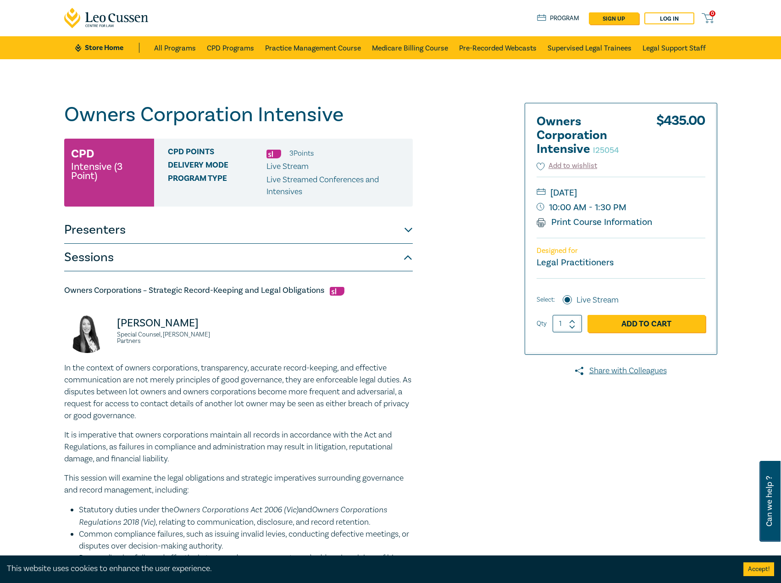
click at [191, 233] on button "Presenters" at bounding box center [238, 230] width 349 height 28
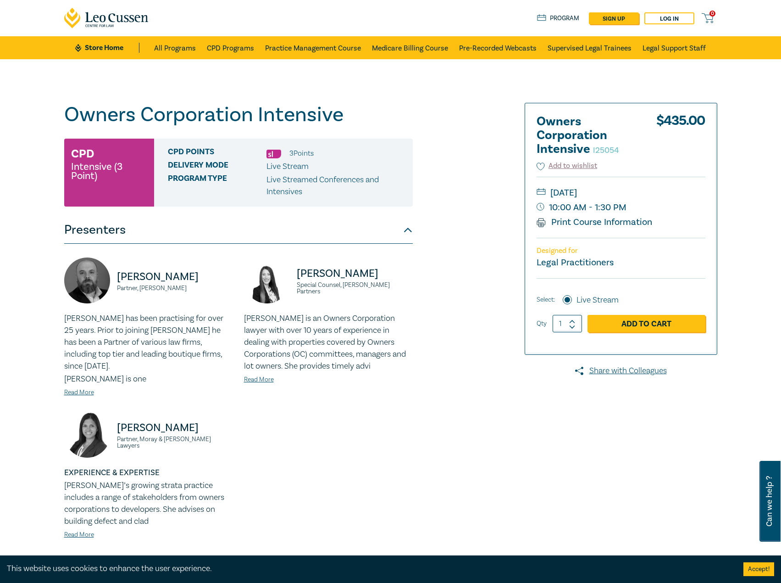
click at [95, 379] on div "Tim has been practising for over 25 years. Prior to joining Chambers Russell he…" at bounding box center [148, 354] width 169 height 85
click at [82, 388] on link "Read More" at bounding box center [79, 392] width 30 height 8
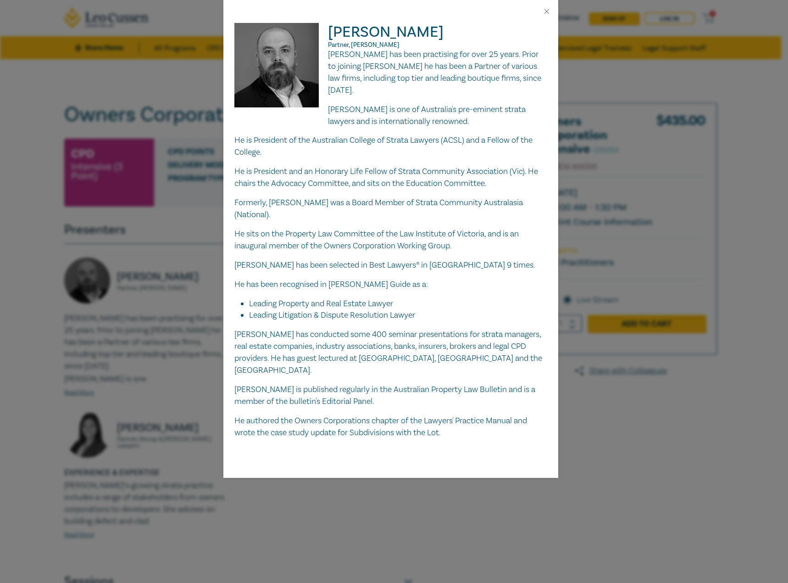
drag, startPoint x: 436, startPoint y: 41, endPoint x: 352, endPoint y: 29, distance: 85.3
click at [314, 29] on div "Tim Graham Partner, Chambers Russell Lawyers Tim has been practising for over 2…" at bounding box center [390, 231] width 313 height 416
click at [415, 39] on h2 "Tim Graham Partner, Chambers Russell Lawyers" at bounding box center [390, 36] width 313 height 26
drag, startPoint x: 415, startPoint y: 36, endPoint x: 329, endPoint y: 36, distance: 86.3
click at [329, 36] on h2 "Tim Graham Partner, Chambers Russell Lawyers" at bounding box center [390, 36] width 313 height 26
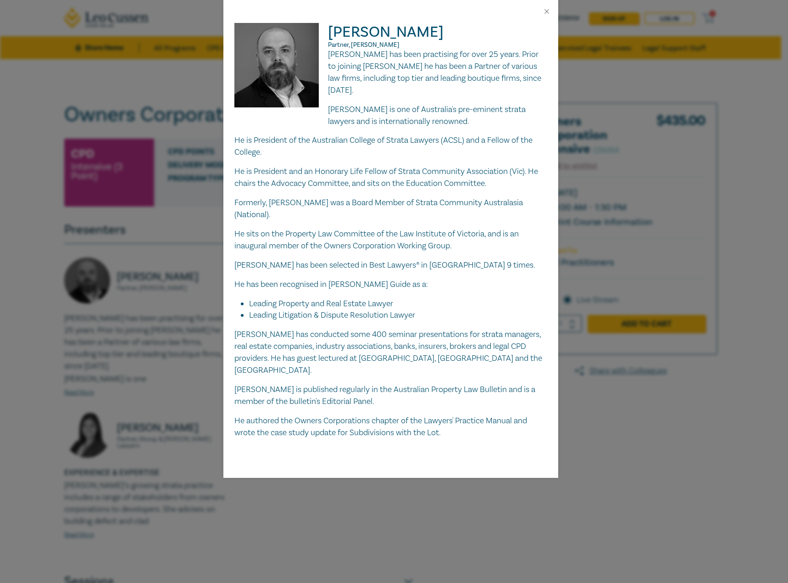
click at [432, 47] on p "Partner, [PERSON_NAME]" at bounding box center [390, 44] width 313 height 7
drag, startPoint x: 435, startPoint y: 44, endPoint x: 328, endPoint y: 46, distance: 107.4
click at [328, 46] on p "Partner, [PERSON_NAME]" at bounding box center [390, 44] width 313 height 7
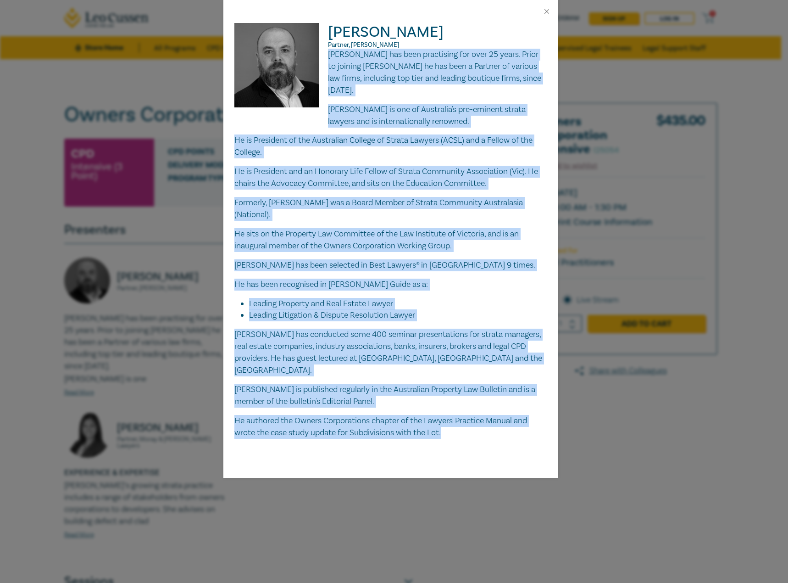
drag, startPoint x: 330, startPoint y: 54, endPoint x: 521, endPoint y: 427, distance: 419.3
click at [521, 427] on div "Tim Graham Partner, Chambers Russell Lawyers Tim has been practising for over 2…" at bounding box center [390, 250] width 335 height 455
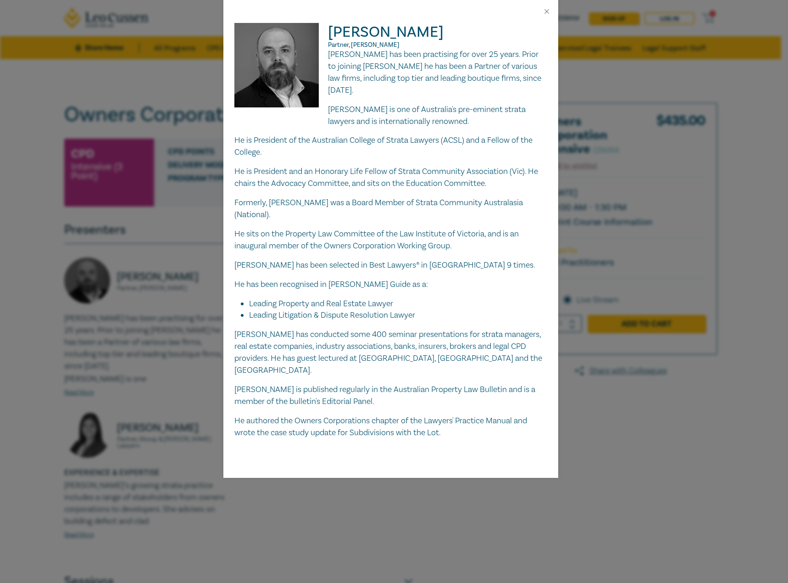
drag, startPoint x: 551, startPoint y: 11, endPoint x: 532, endPoint y: 12, distance: 18.9
click at [551, 11] on div at bounding box center [390, 11] width 335 height 23
click at [544, 12] on button "Close" at bounding box center [547, 11] width 8 height 8
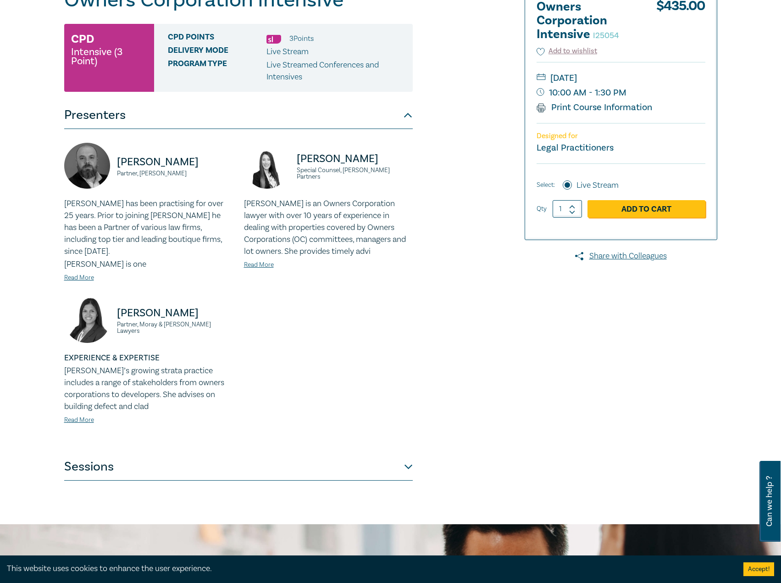
scroll to position [184, 0]
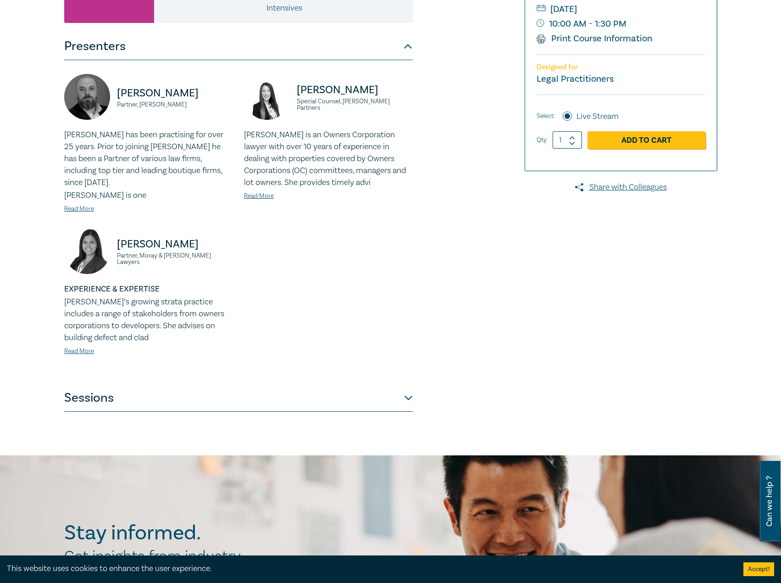
click at [164, 397] on button "Sessions" at bounding box center [238, 398] width 349 height 28
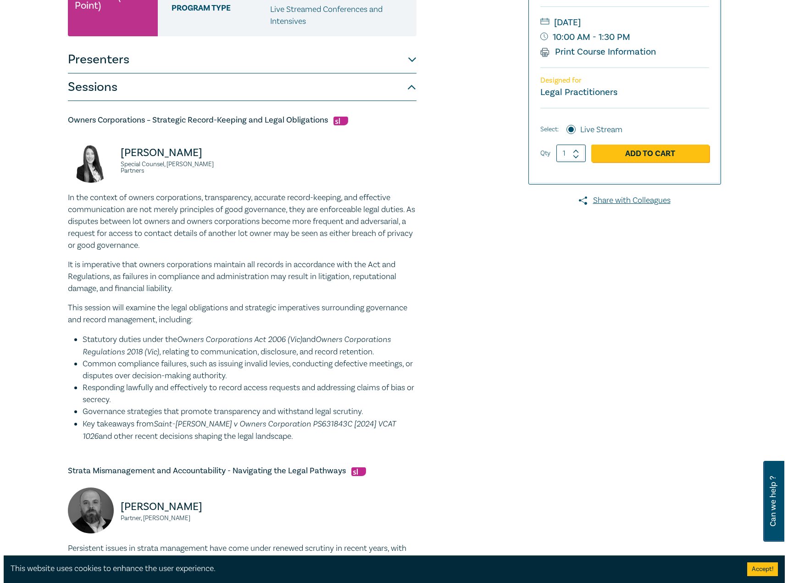
scroll to position [46, 0]
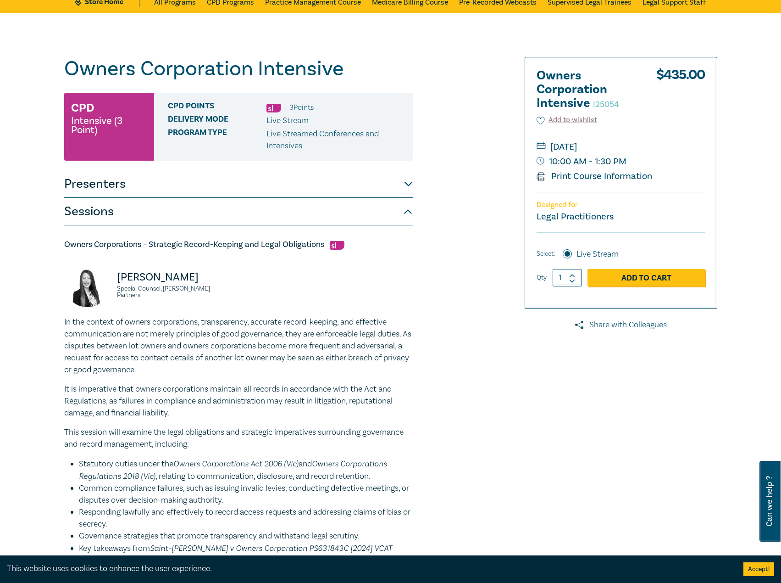
click at [285, 189] on button "Presenters" at bounding box center [238, 184] width 349 height 28
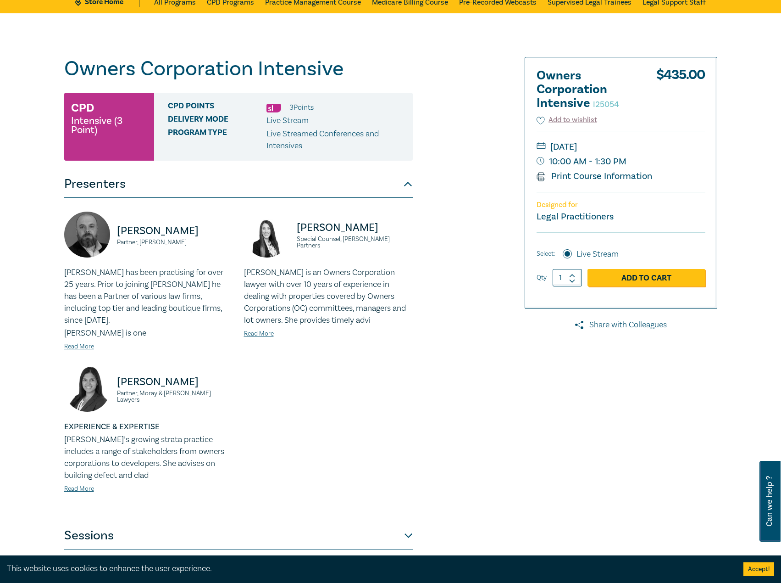
click at [79, 473] on div "EXPERIENCE & EXPERTISE Fabienne’s growing strata practice includes a range of s…" at bounding box center [148, 457] width 169 height 73
click at [78, 485] on link "Read More" at bounding box center [79, 489] width 30 height 8
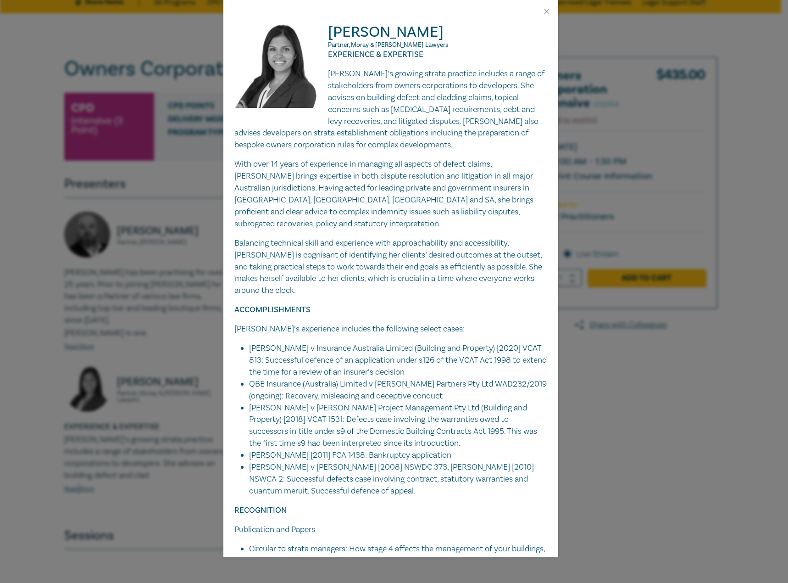
drag, startPoint x: 448, startPoint y: 35, endPoint x: 318, endPoint y: 36, distance: 129.9
click at [318, 36] on div "Fabienne Loncar Partner, Moray & Agnew Lawyers EXPERIENCE & EXPERTISE Fabienne’…" at bounding box center [390, 324] width 313 height 603
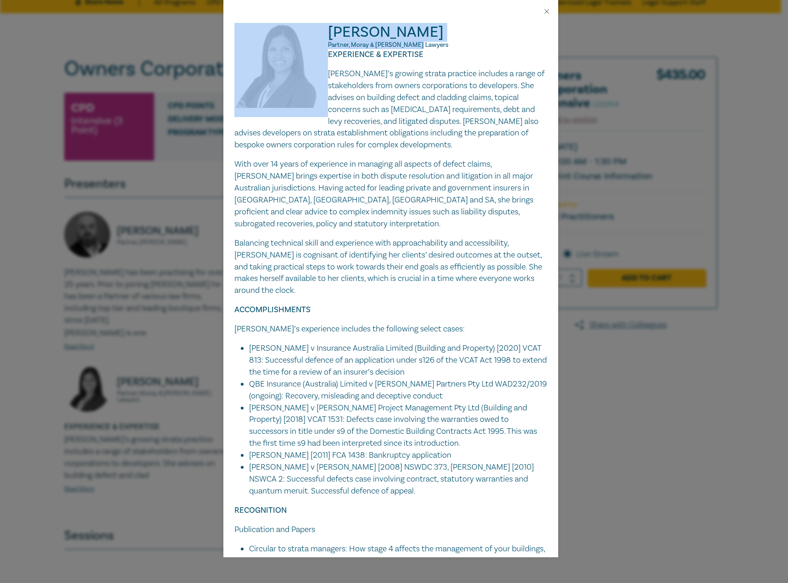
drag, startPoint x: 434, startPoint y: 46, endPoint x: 323, endPoint y: 45, distance: 110.6
click at [323, 45] on div "Fabienne Loncar Partner, Moray & Agnew Lawyers EXPERIENCE & EXPERTISE Fabienne’…" at bounding box center [390, 324] width 313 height 603
click at [374, 44] on span "Partner, Moray & [PERSON_NAME] Lawyers" at bounding box center [388, 45] width 121 height 8
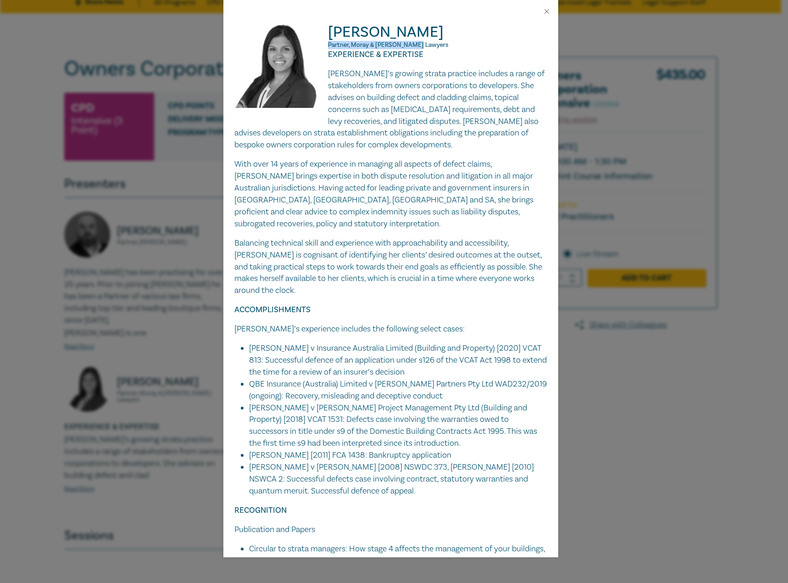
drag, startPoint x: 426, startPoint y: 46, endPoint x: 327, endPoint y: 45, distance: 98.7
click at [327, 45] on p "Partner, Moray & [PERSON_NAME] Lawyers" at bounding box center [390, 44] width 313 height 7
click at [327, 70] on p "Fabienne’s growing strata practice includes a range of stakeholders from owners…" at bounding box center [390, 109] width 313 height 83
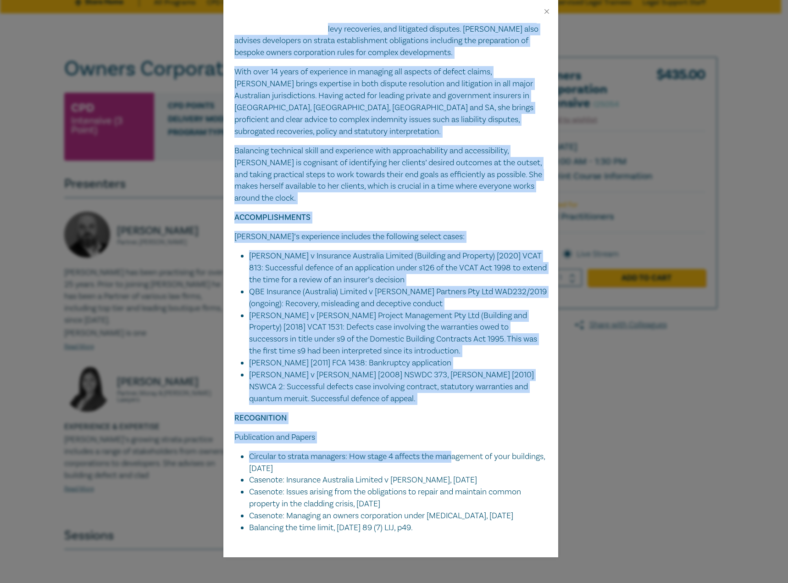
scroll to position [96, 0]
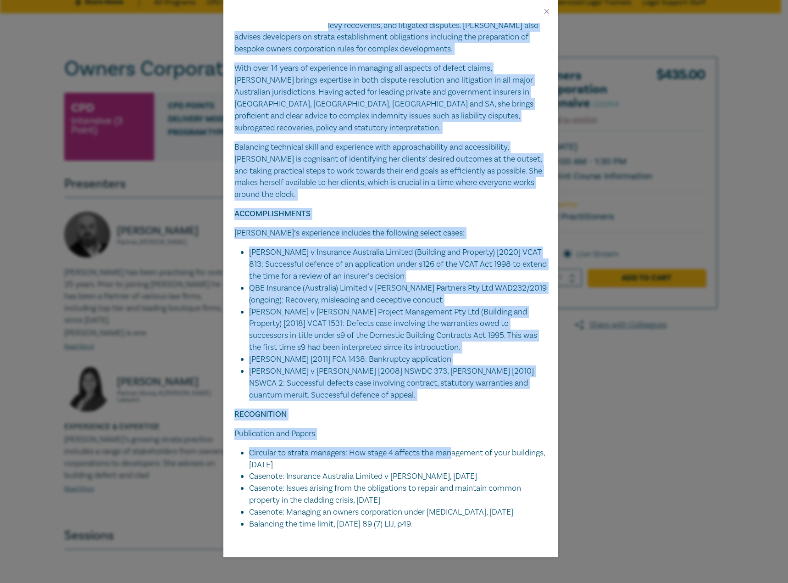
drag, startPoint x: 328, startPoint y: 54, endPoint x: 389, endPoint y: 435, distance: 386.6
click at [437, 525] on div "Fabienne Loncar Partner, Moray & Agnew Lawyers EXPERIENCE & EXPERTISE Fabienne’…" at bounding box center [390, 290] width 335 height 534
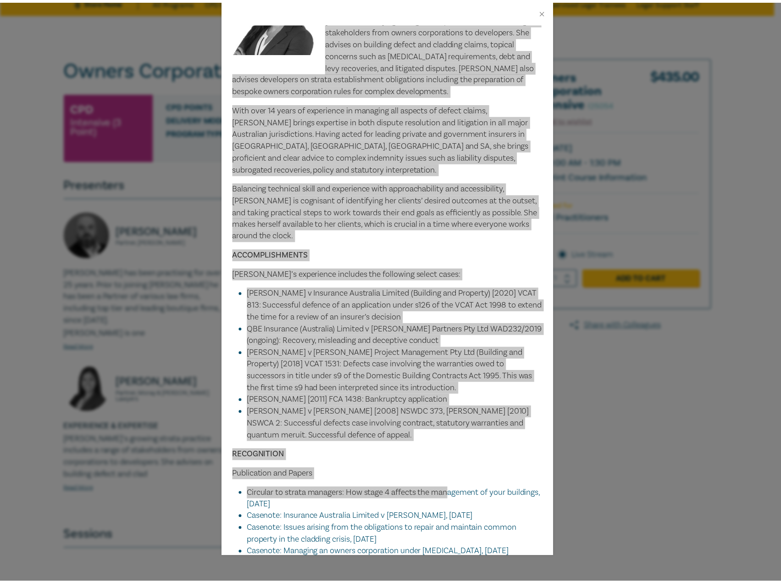
scroll to position [4, 0]
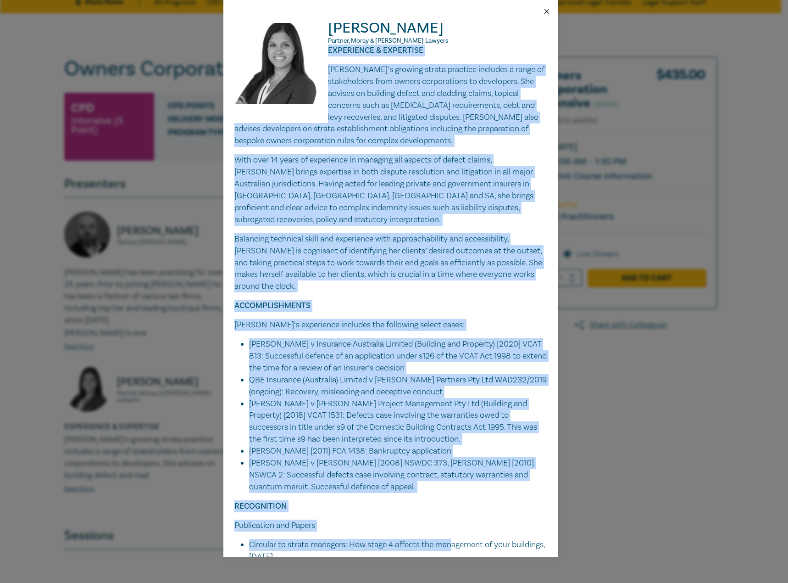
drag, startPoint x: 550, startPoint y: 11, endPoint x: 518, endPoint y: 17, distance: 32.7
click at [550, 11] on button "Close" at bounding box center [547, 11] width 8 height 8
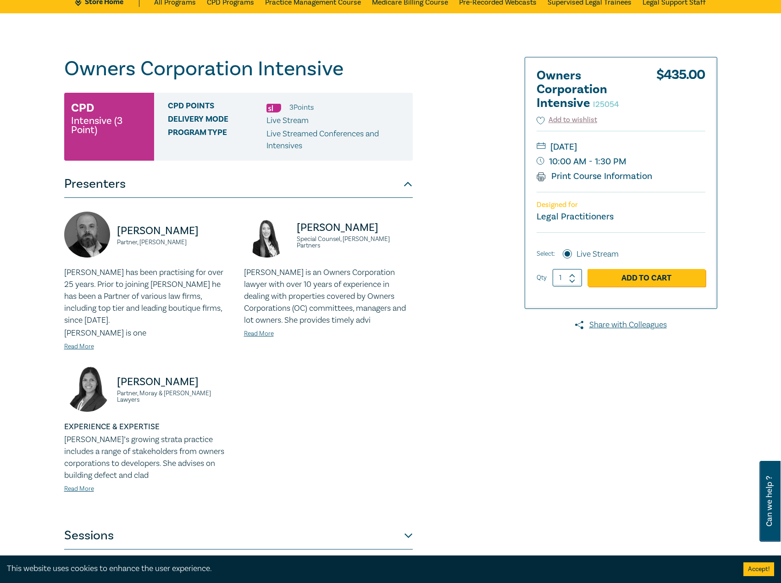
scroll to position [184, 0]
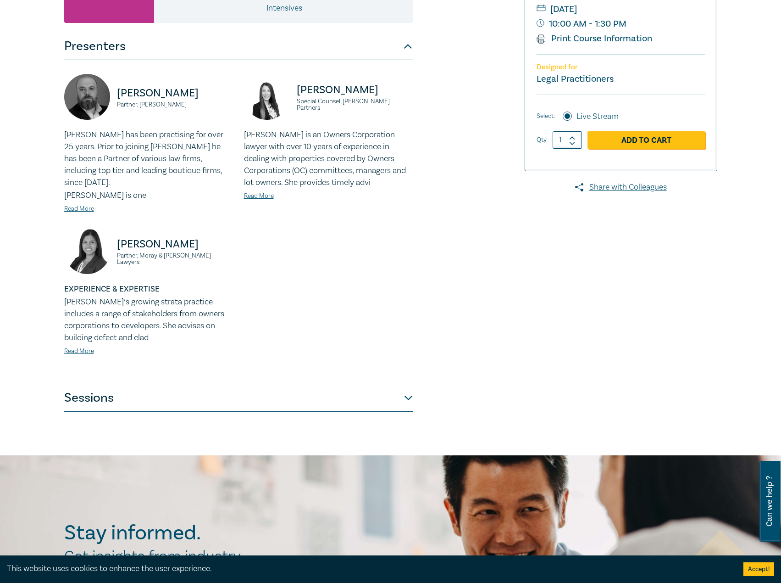
click at [135, 384] on button "Sessions" at bounding box center [238, 398] width 349 height 28
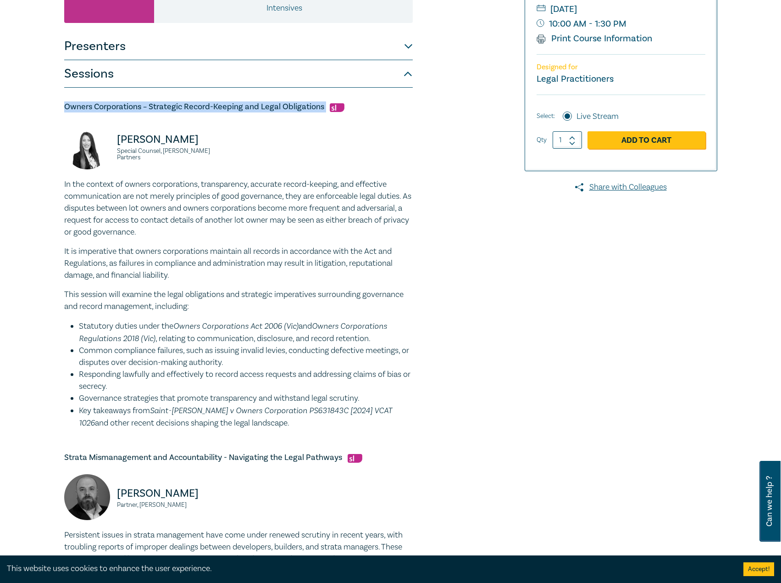
drag, startPoint x: 324, startPoint y: 106, endPoint x: 94, endPoint y: 109, distance: 230.4
click at [43, 106] on div "Owners Corporation Intensive I25054 CPD Intensive (3 Point) CPD Points 3 Point …" at bounding box center [390, 483] width 781 height 1214
drag, startPoint x: 221, startPoint y: 141, endPoint x: 104, endPoint y: 140, distance: 117.0
click at [104, 140] on div "Deborah Andronaco Special Counsel, Aitken Partners" at bounding box center [148, 150] width 169 height 55
drag, startPoint x: 220, startPoint y: 152, endPoint x: 121, endPoint y: 155, distance: 98.7
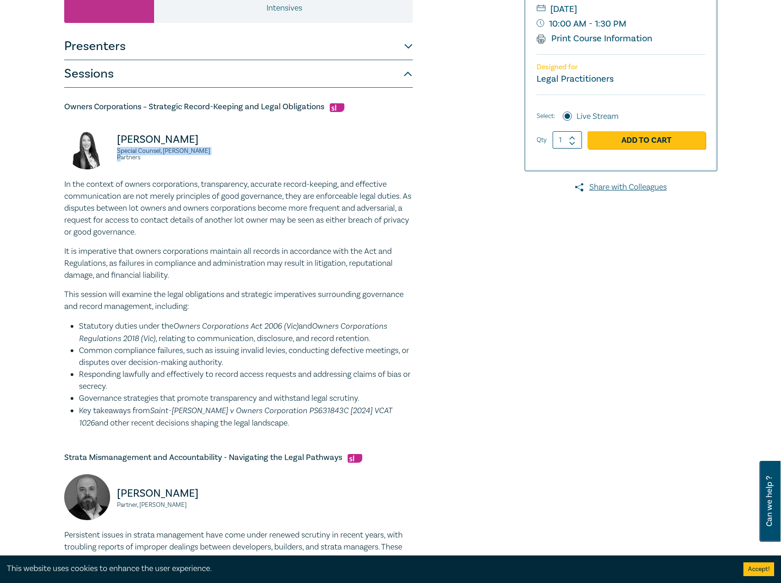
click at [117, 155] on small "Special Counsel, [PERSON_NAME] Partners" at bounding box center [175, 154] width 116 height 13
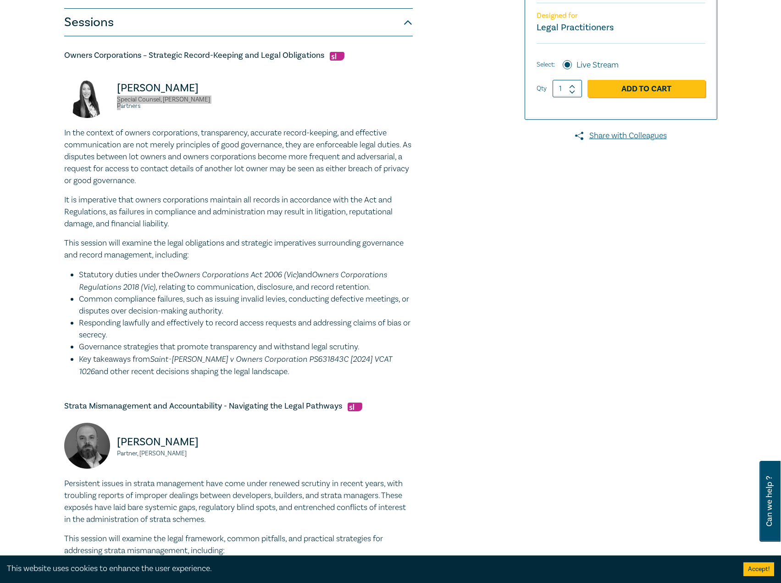
scroll to position [413, 0]
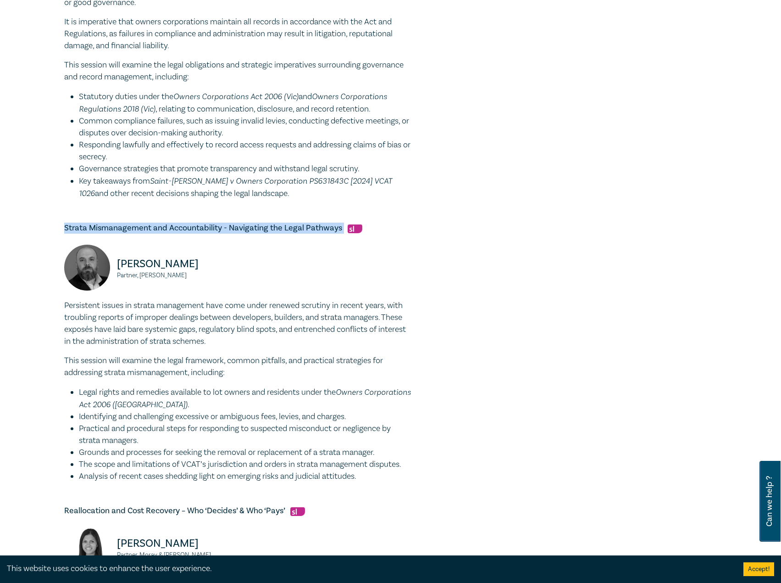
drag, startPoint x: 341, startPoint y: 227, endPoint x: 108, endPoint y: 228, distance: 233.1
click at [46, 228] on div "Owners Corporation Intensive I25054 CPD Intensive (3 Point) CPD Points 3 Point …" at bounding box center [390, 253] width 781 height 1214
drag, startPoint x: 188, startPoint y: 262, endPoint x: 110, endPoint y: 259, distance: 78.1
click at [110, 259] on div "Tim Graham Partner, Chambers Russell Lawyers" at bounding box center [148, 272] width 169 height 55
drag, startPoint x: 231, startPoint y: 272, endPoint x: 117, endPoint y: 273, distance: 113.8
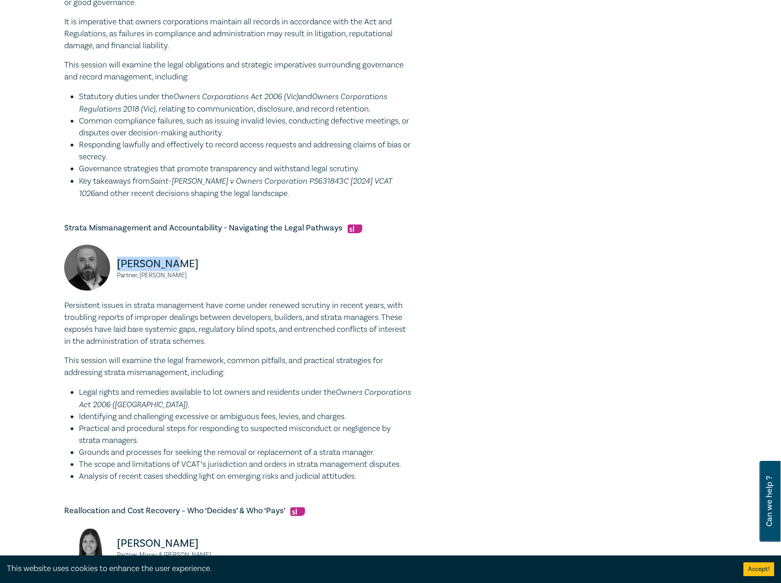
click at [117, 273] on small "Partner, [PERSON_NAME]" at bounding box center [175, 275] width 116 height 6
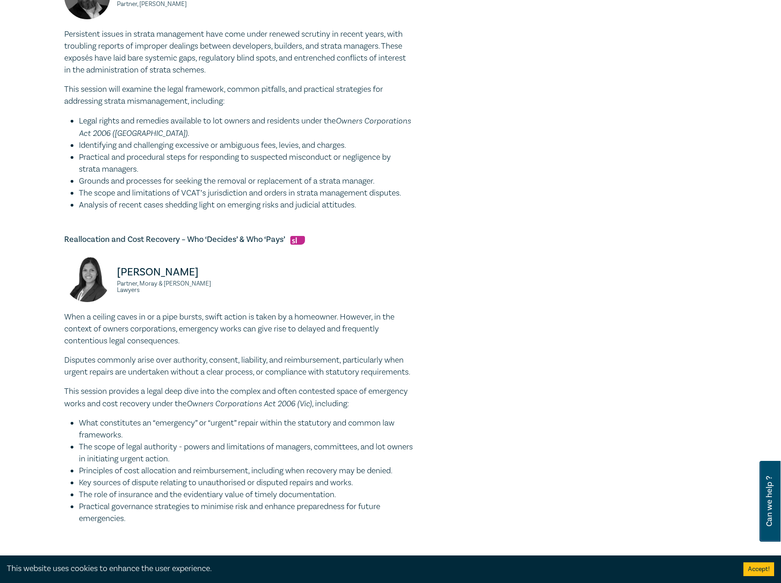
scroll to position [688, 0]
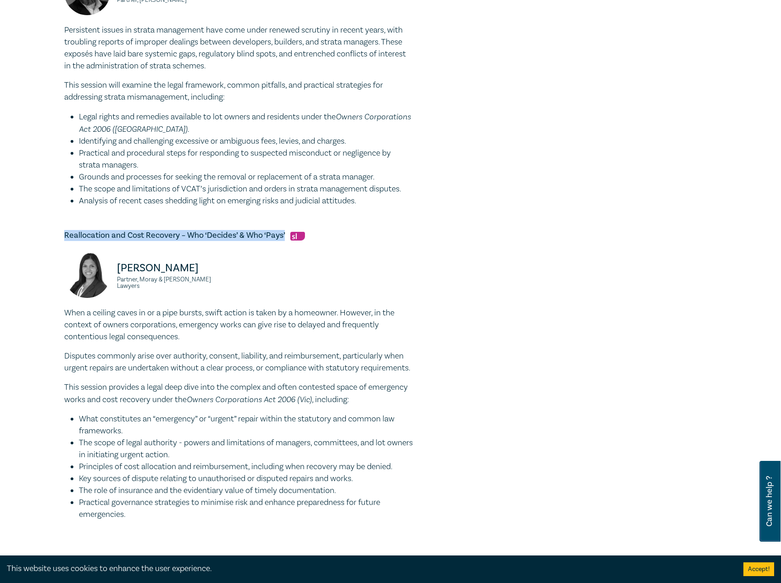
drag, startPoint x: 285, startPoint y: 231, endPoint x: 69, endPoint y: 232, distance: 216.6
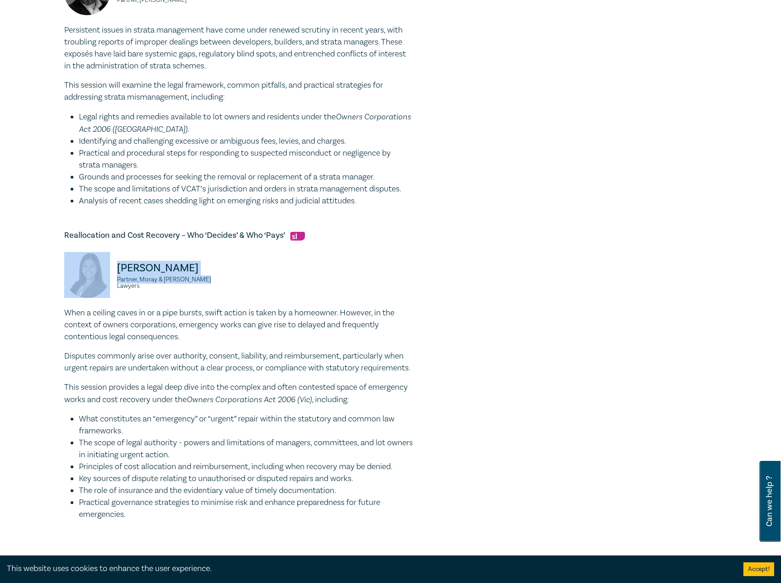
drag, startPoint x: 214, startPoint y: 281, endPoint x: 108, endPoint y: 268, distance: 106.3
click at [108, 268] on div "Fabienne Loncar Partner, Moray & Agnew Lawyers" at bounding box center [148, 279] width 169 height 55
drag, startPoint x: 155, startPoint y: 265, endPoint x: 184, endPoint y: 265, distance: 29.4
click at [155, 265] on p "[PERSON_NAME]" at bounding box center [175, 268] width 116 height 15
drag, startPoint x: 198, startPoint y: 268, endPoint x: 115, endPoint y: 271, distance: 83.1
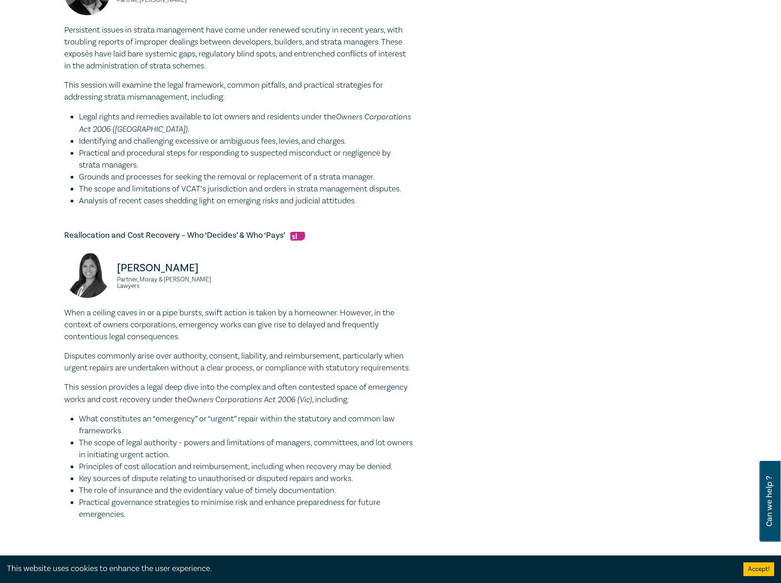
click at [115, 271] on div "Fabienne Loncar Partner, Moray & Agnew Lawyers" at bounding box center [148, 279] width 169 height 55
drag, startPoint x: 208, startPoint y: 282, endPoint x: 120, endPoint y: 279, distance: 88.1
click at [120, 279] on small "Partner, Moray & [PERSON_NAME] Lawyers" at bounding box center [175, 282] width 116 height 13
click at [177, 281] on small "Partner, Moray & [PERSON_NAME] Lawyers" at bounding box center [175, 282] width 116 height 13
drag, startPoint x: 218, startPoint y: 277, endPoint x: 114, endPoint y: 282, distance: 104.3
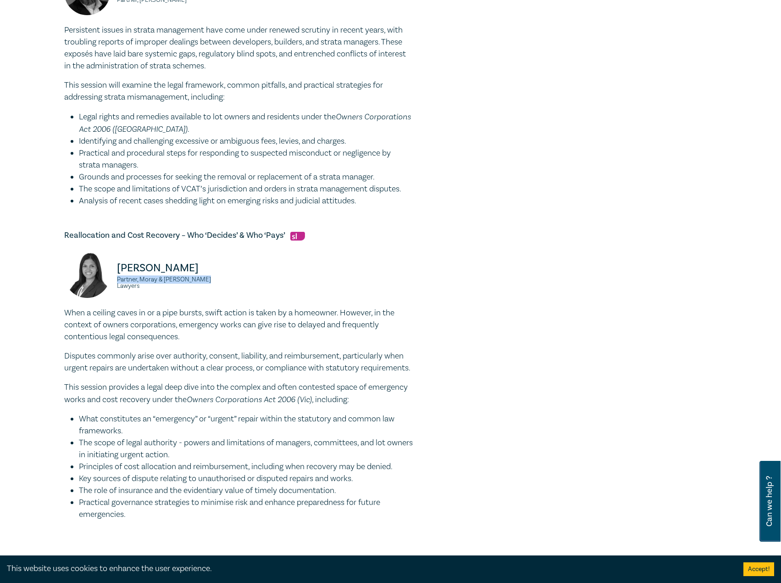
click at [114, 282] on div "Fabienne Loncar Partner, Moray & Agnew Lawyers" at bounding box center [148, 279] width 169 height 55
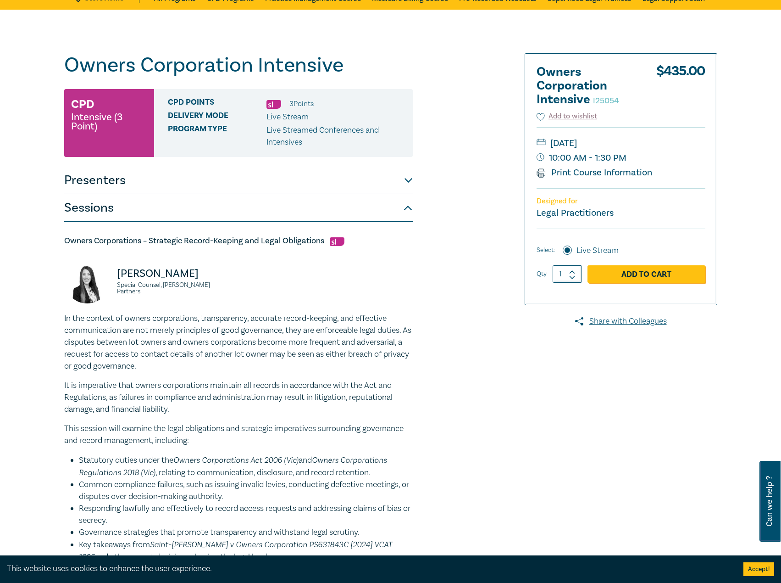
scroll to position [0, 0]
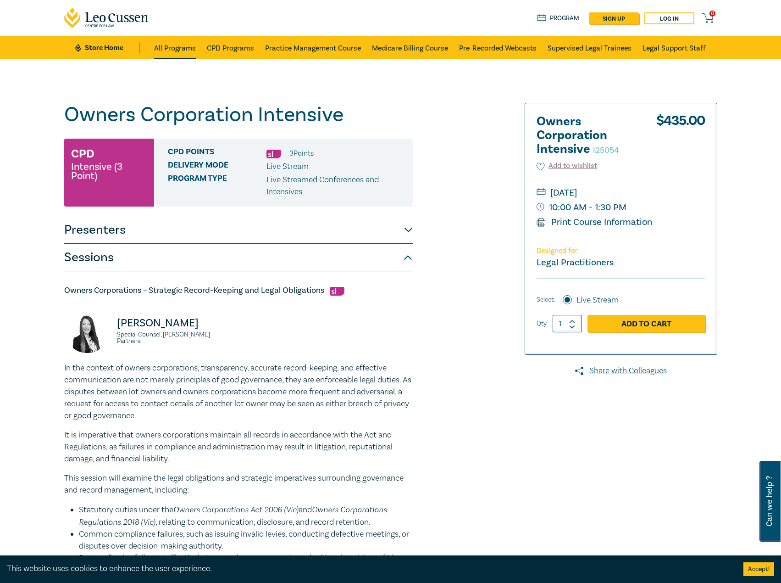
click at [190, 48] on link "All Programs" at bounding box center [175, 47] width 42 height 23
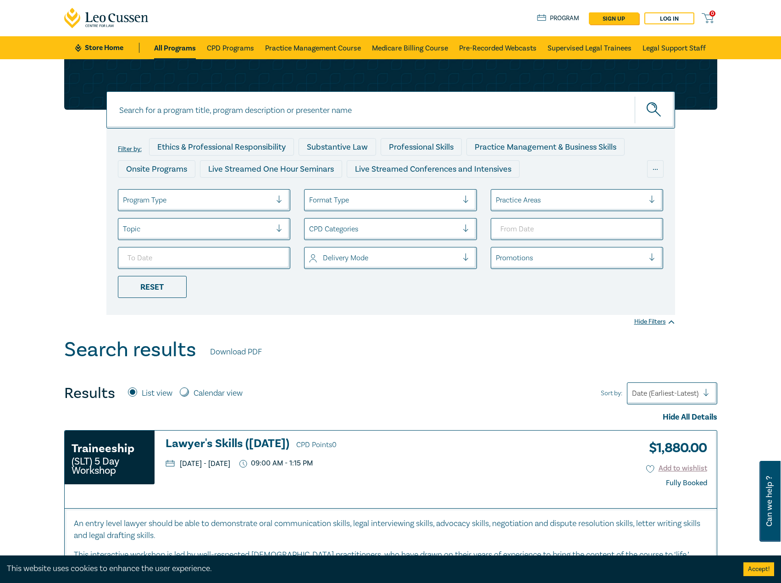
click at [111, 40] on ul "Store Home All Programs CPD Programs Practice Management Course Medicare Billin…" at bounding box center [390, 47] width 630 height 23
click at [262, 119] on input at bounding box center [390, 109] width 569 height 37
type input "i25052"
click at [635, 96] on button "submit" at bounding box center [655, 110] width 40 height 28
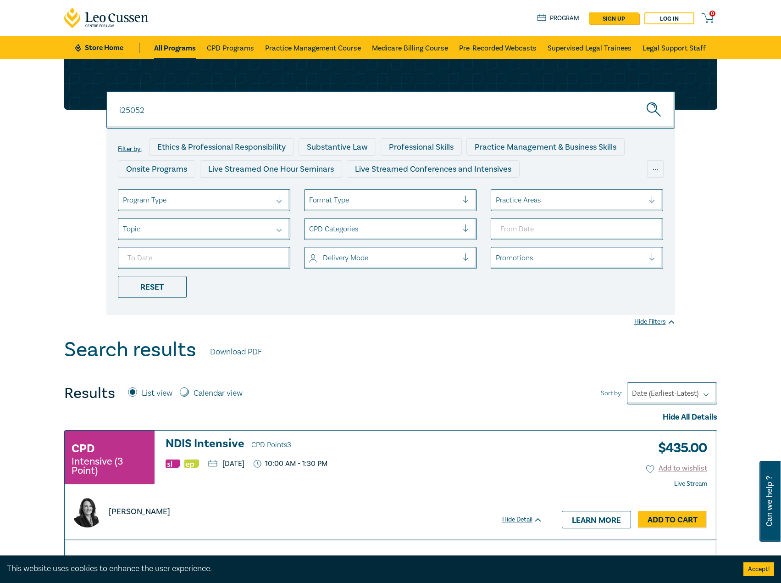
click at [193, 443] on h3 "NDIS Intensive CPD Points 3" at bounding box center [354, 444] width 377 height 14
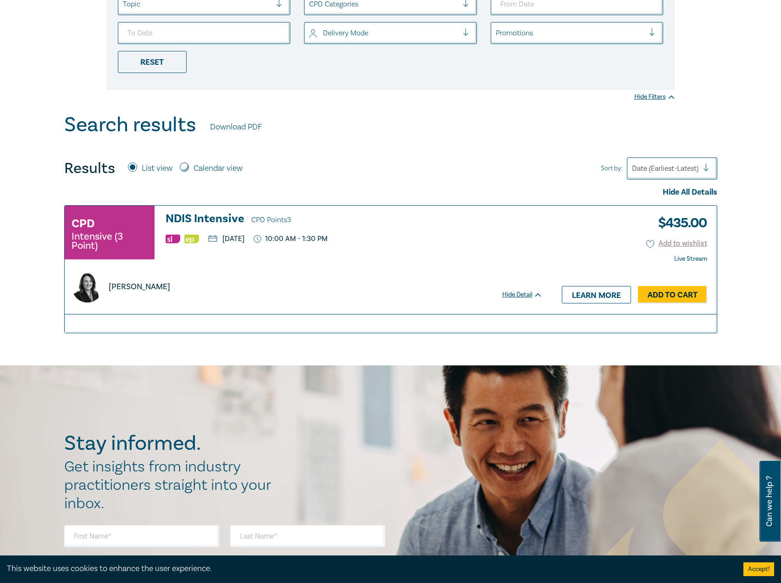
scroll to position [229, 0]
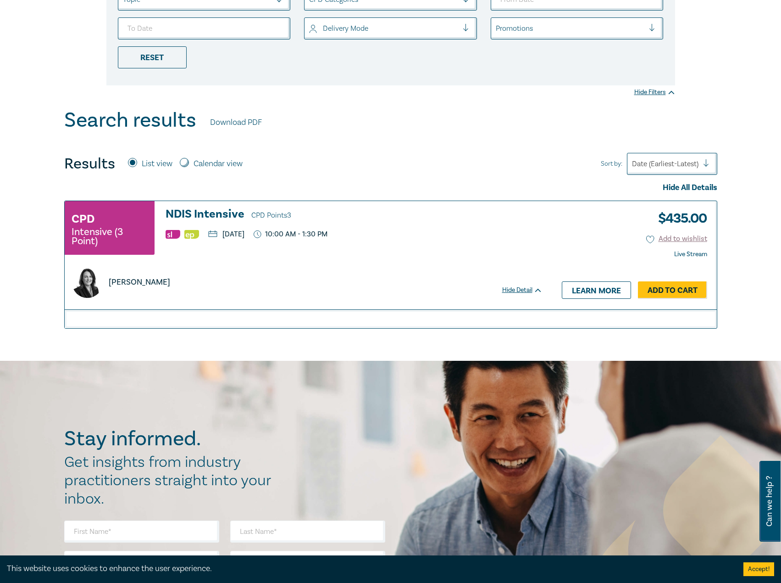
click at [221, 214] on h3 "NDIS Intensive CPD Points 3" at bounding box center [354, 215] width 377 height 14
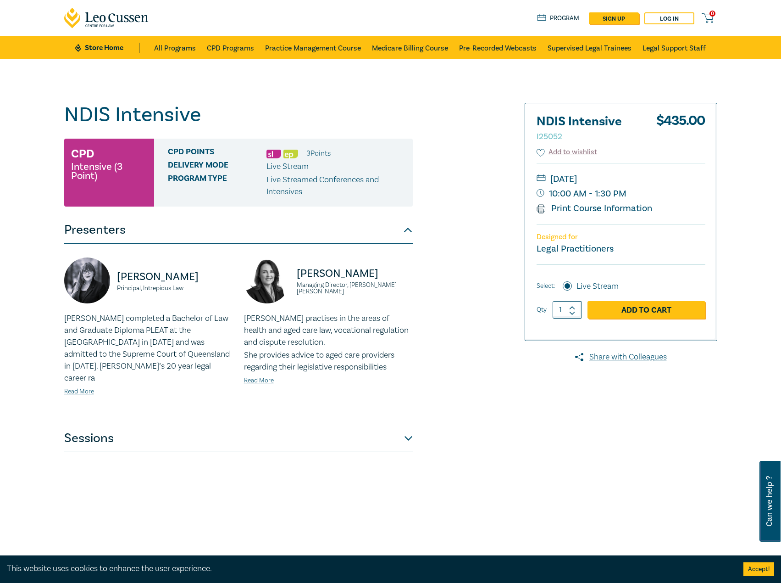
click at [184, 424] on button "Sessions" at bounding box center [238, 438] width 349 height 28
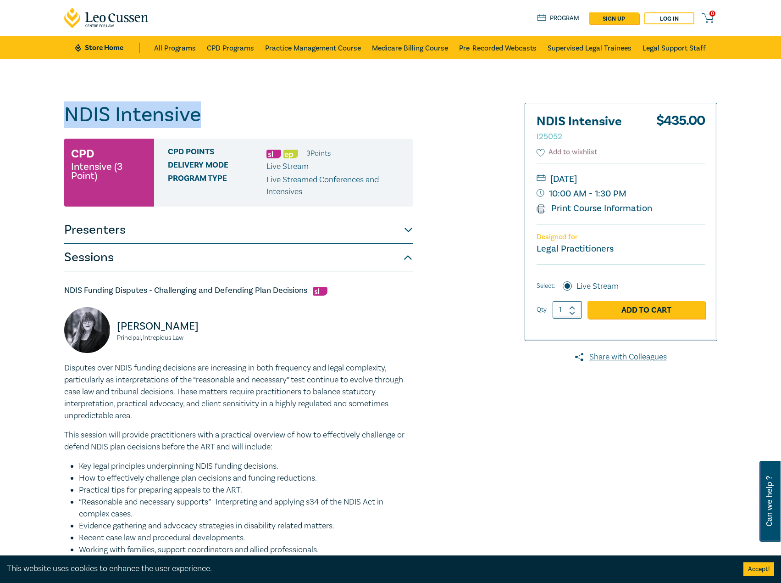
drag, startPoint x: 214, startPoint y: 113, endPoint x: 0, endPoint y: 103, distance: 214.1
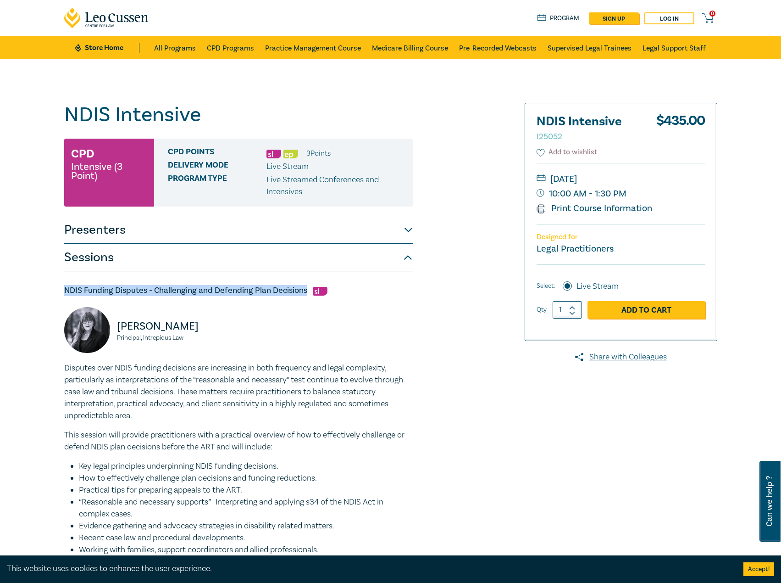
drag, startPoint x: 306, startPoint y: 288, endPoint x: 82, endPoint y: 290, distance: 223.5
copy h5 "NDIS Funding Disputes - Challenging and Defending Plan Decisions"
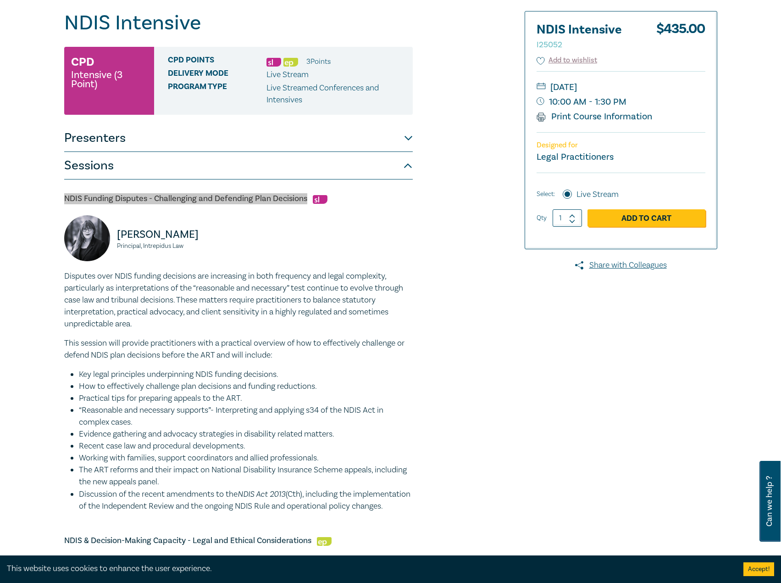
scroll to position [46, 0]
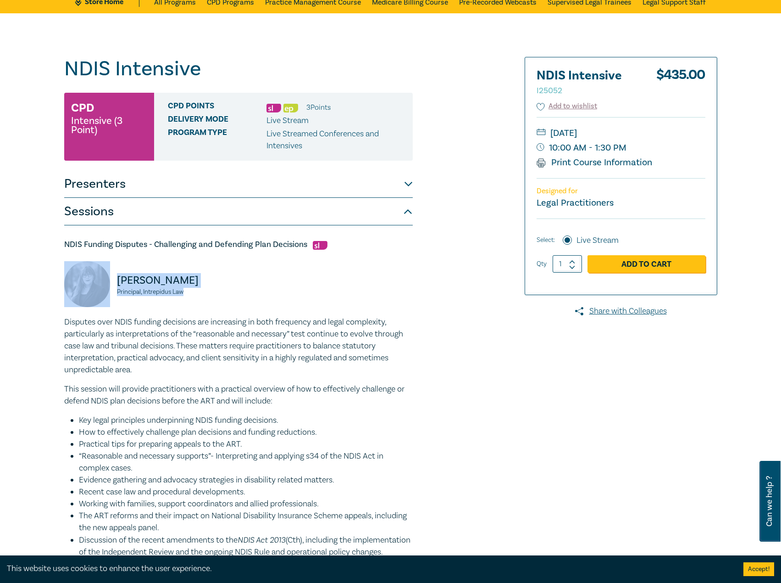
drag, startPoint x: 195, startPoint y: 292, endPoint x: 90, endPoint y: 278, distance: 105.1
click at [90, 278] on div "Belinda Kochanowska Principal, Intrepidus Law" at bounding box center [148, 288] width 169 height 55
copy div "Belinda Kochanowska Principal, Intrepidus Law"
click at [228, 185] on button "Presenters" at bounding box center [238, 184] width 349 height 28
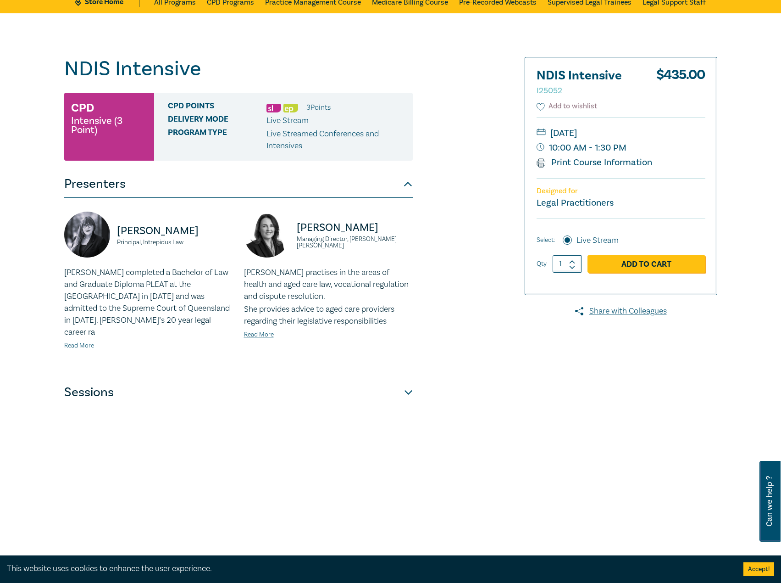
click at [84, 341] on link "Read More" at bounding box center [79, 345] width 30 height 8
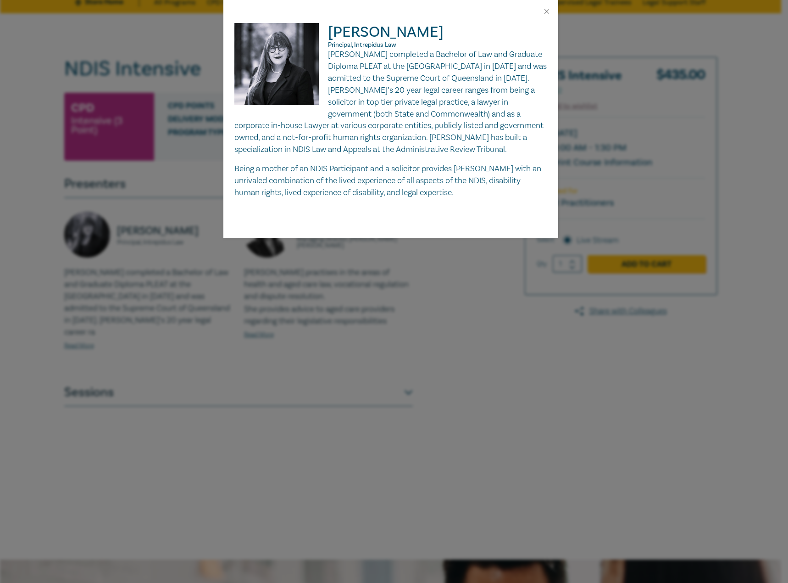
click at [179, 330] on div "Belinda Kochanowska Principal, Intrepidus Law Belinda completed a Bachelor of L…" at bounding box center [394, 291] width 788 height 583
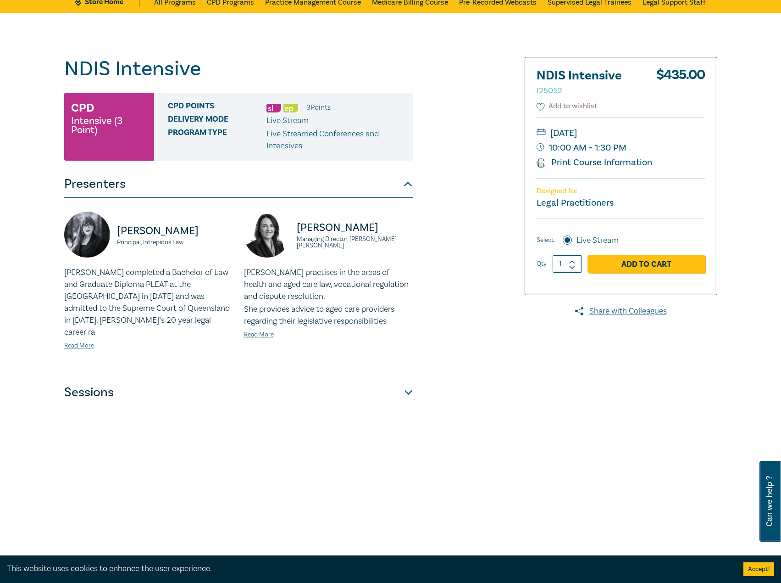
click at [190, 385] on button "Sessions" at bounding box center [238, 393] width 349 height 28
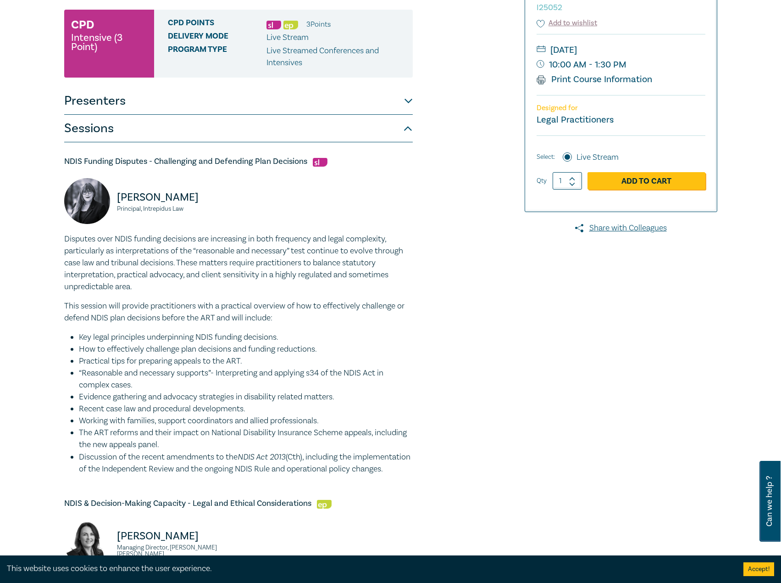
scroll to position [138, 0]
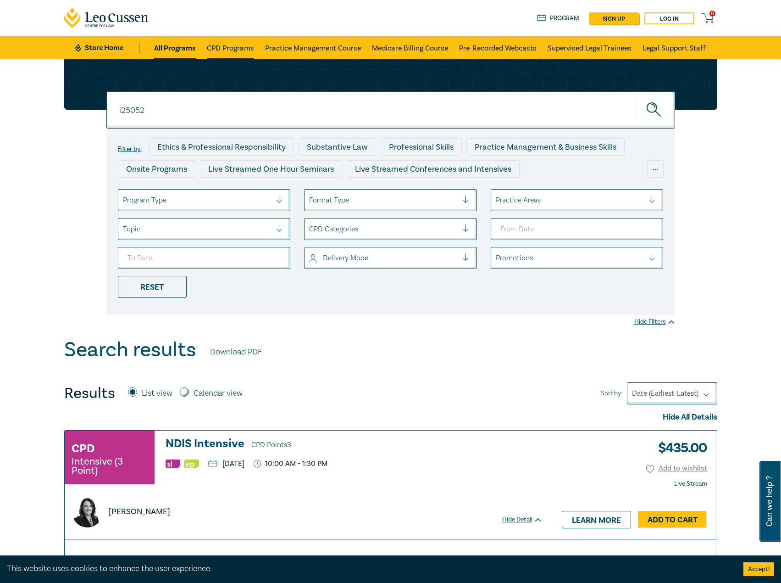
click at [223, 49] on link "CPD Programs" at bounding box center [230, 47] width 47 height 23
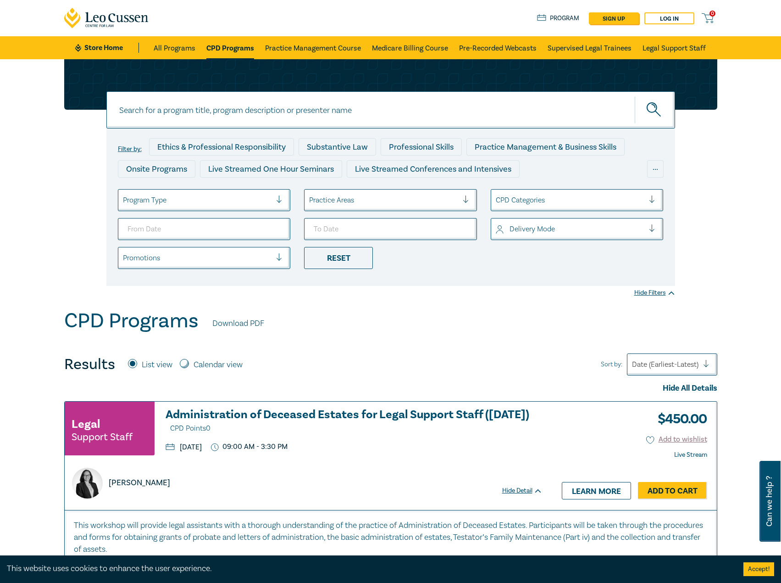
click at [192, 204] on div at bounding box center [197, 200] width 149 height 12
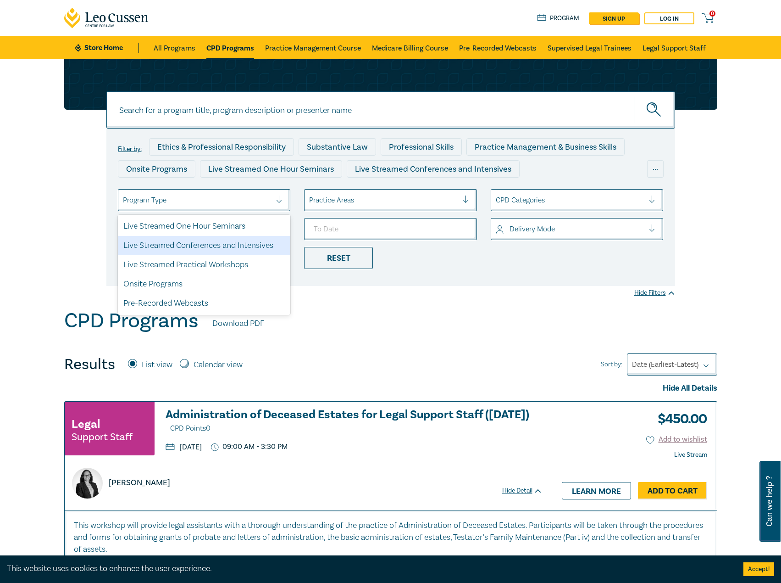
click at [201, 240] on div "Live Streamed Conferences and Intensives" at bounding box center [204, 245] width 173 height 19
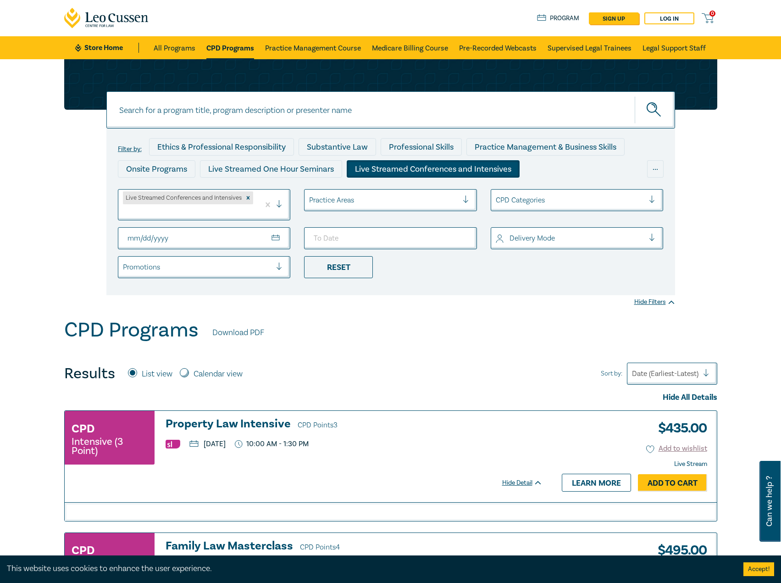
click at [284, 230] on input "From Date" at bounding box center [204, 238] width 173 height 22
click at [273, 237] on input "From Date" at bounding box center [204, 238] width 173 height 22
type input "2025-10-01"
click at [468, 236] on input "To Date" at bounding box center [390, 238] width 173 height 22
click at [463, 236] on input "To Date" at bounding box center [390, 238] width 173 height 22
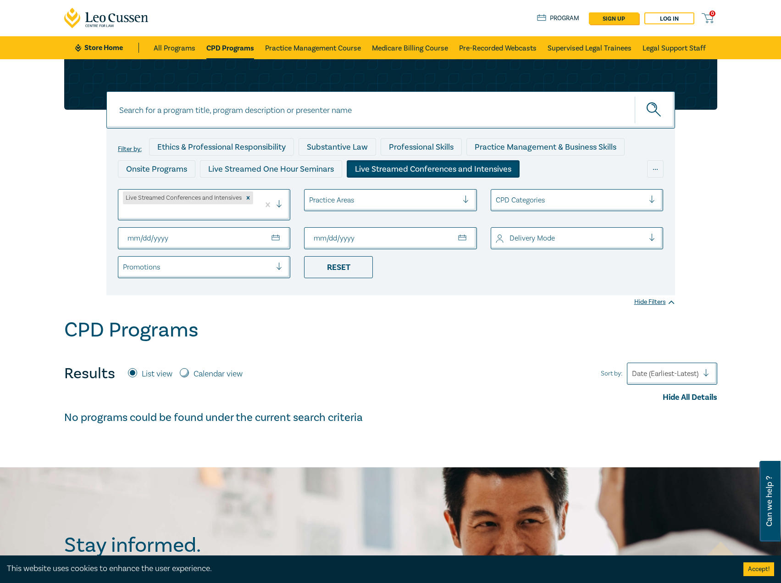
type input "2025-10-31"
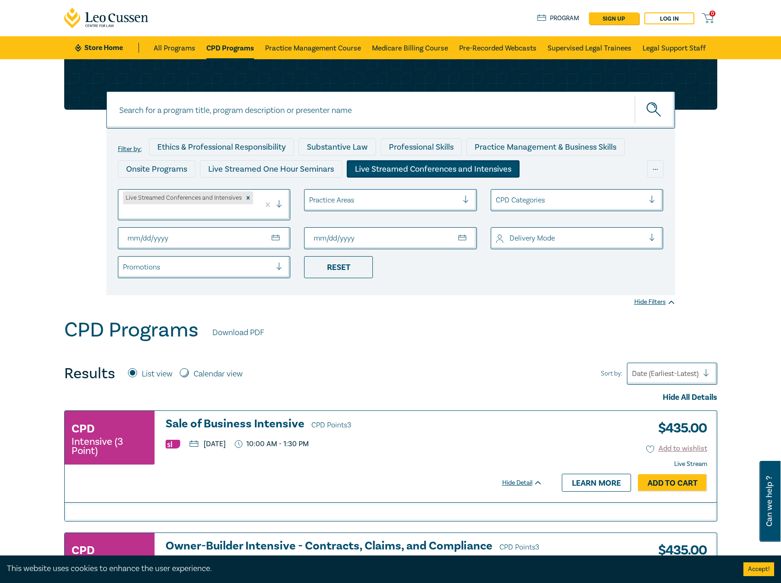
click at [469, 305] on div "Filter by: Ethics & Professional Responsibility Substantive Law Professional Sk…" at bounding box center [390, 188] width 781 height 259
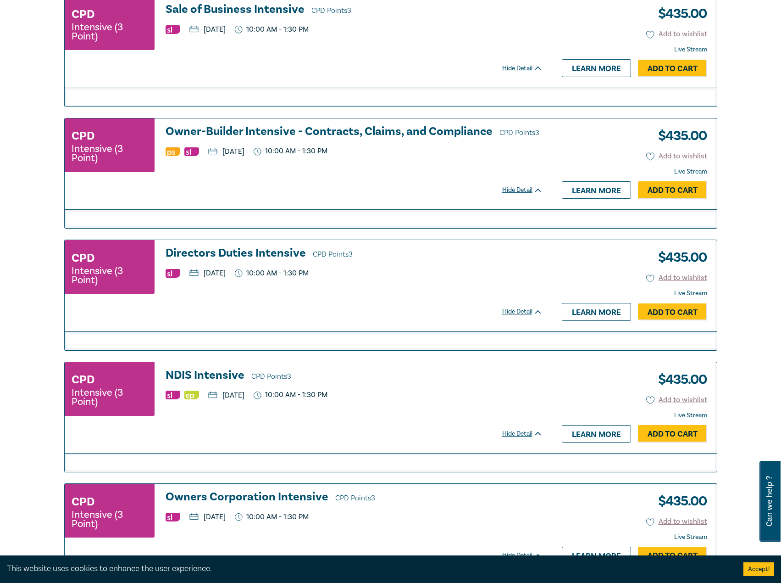
scroll to position [551, 0]
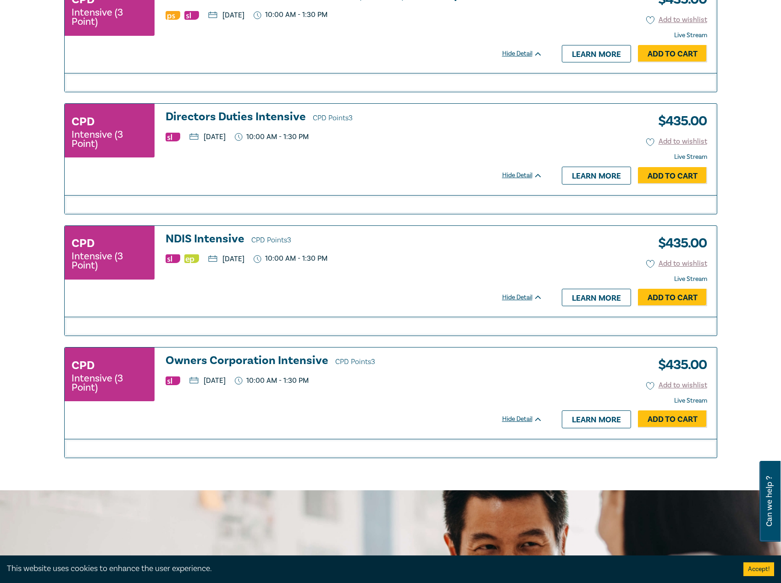
click at [233, 357] on h3 "Owners Corporation Intensive CPD Points 3" at bounding box center [354, 361] width 377 height 14
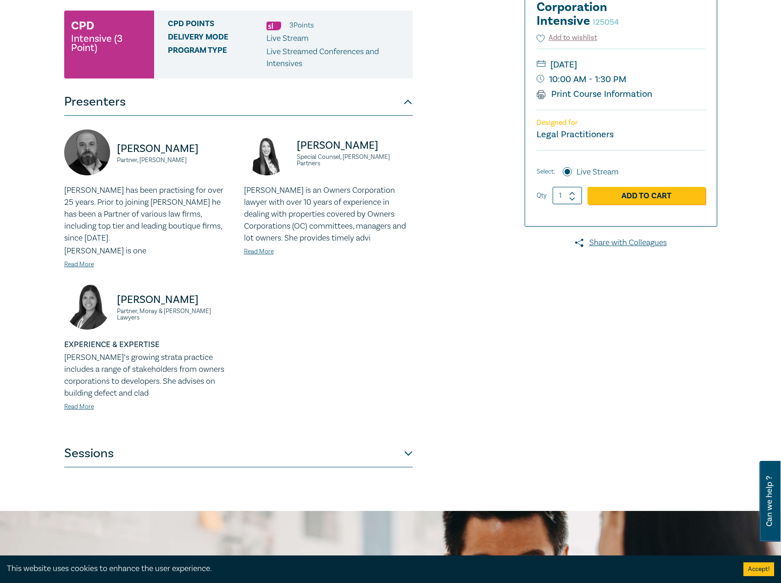
scroll to position [275, 0]
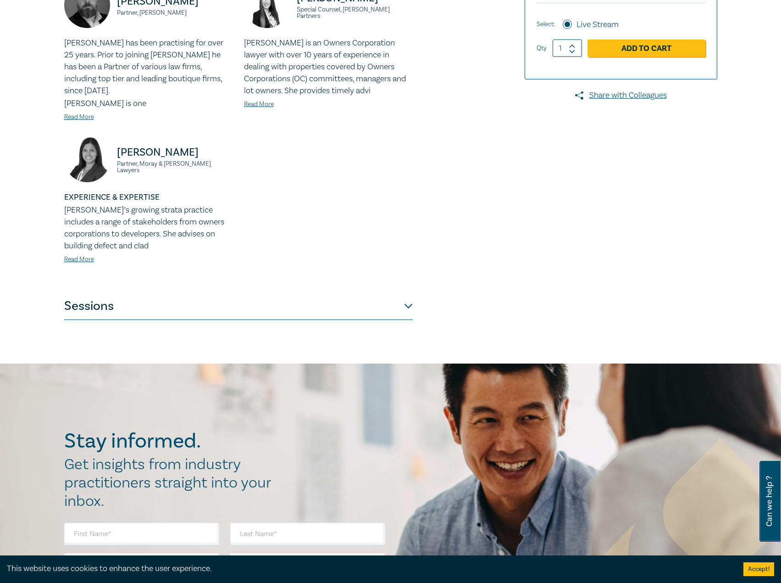
click at [234, 295] on button "Sessions" at bounding box center [238, 306] width 349 height 28
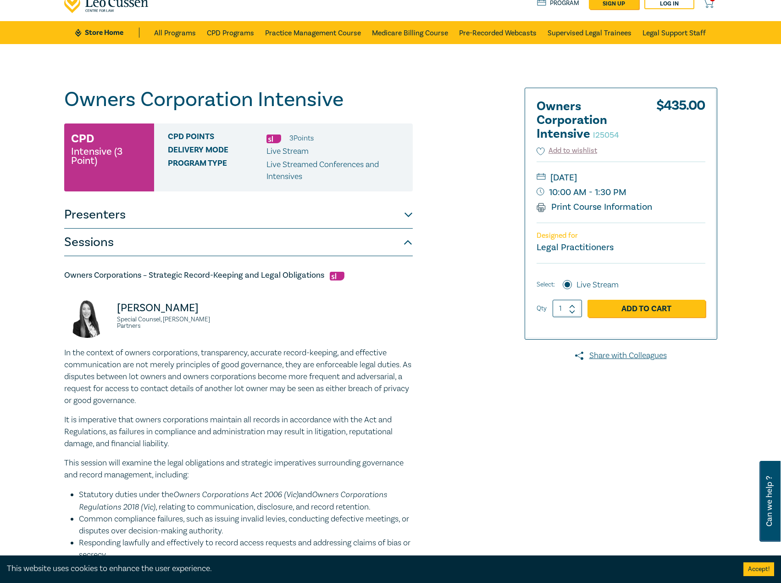
scroll to position [0, 0]
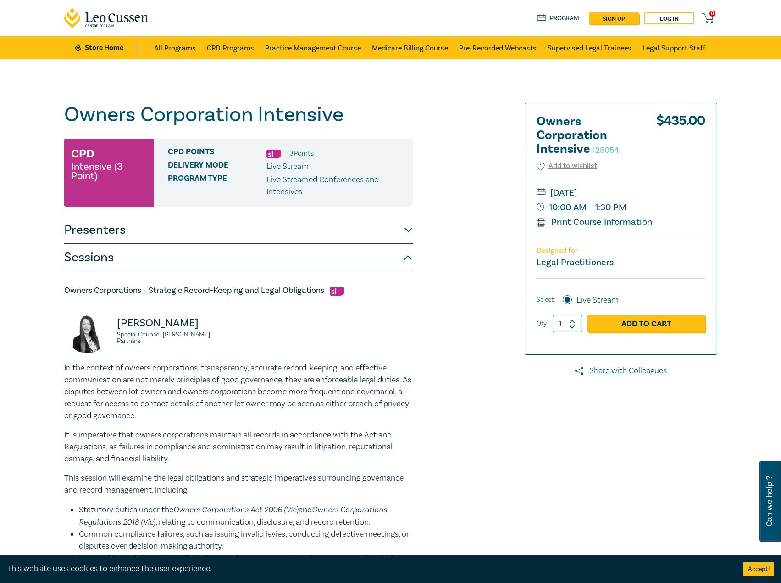
drag, startPoint x: 674, startPoint y: 192, endPoint x: 658, endPoint y: 192, distance: 15.6
click at [658, 192] on small "[DATE]" at bounding box center [621, 192] width 169 height 15
copy small "Thursday, 30 October 202"
drag, startPoint x: 650, startPoint y: 190, endPoint x: 663, endPoint y: 190, distance: 12.8
click at [651, 190] on small "[DATE]" at bounding box center [621, 192] width 169 height 15
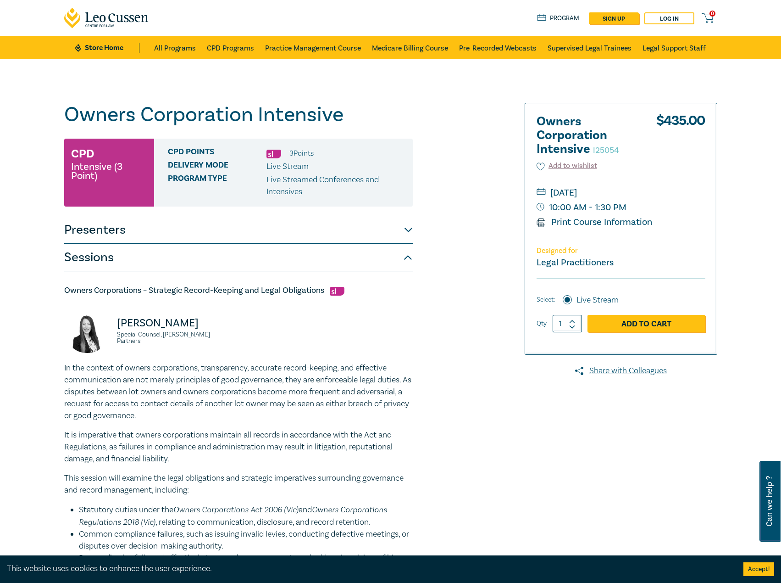
drag, startPoint x: 659, startPoint y: 190, endPoint x: 567, endPoint y: 186, distance: 92.3
click at [567, 186] on small "[DATE]" at bounding box center [621, 192] width 169 height 15
copy small "[DATE]"
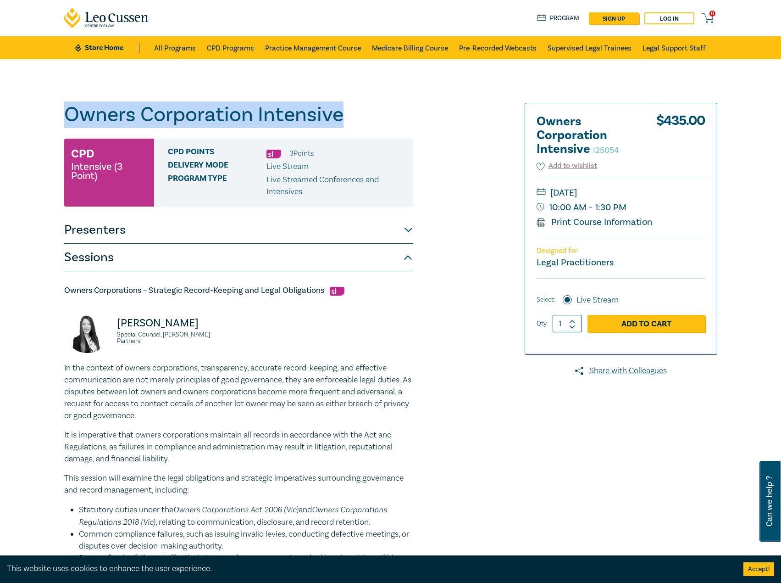
drag, startPoint x: 365, startPoint y: 113, endPoint x: 140, endPoint y: 113, distance: 224.4
click at [66, 118] on h1 "Owners Corporation Intensive I25054" at bounding box center [238, 115] width 349 height 24
copy h1 "Owners Corporation Intensive"
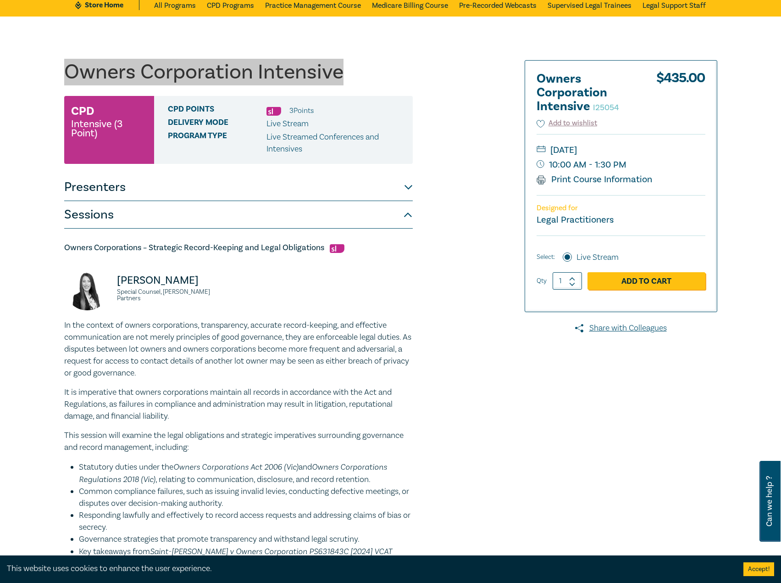
scroll to position [92, 0]
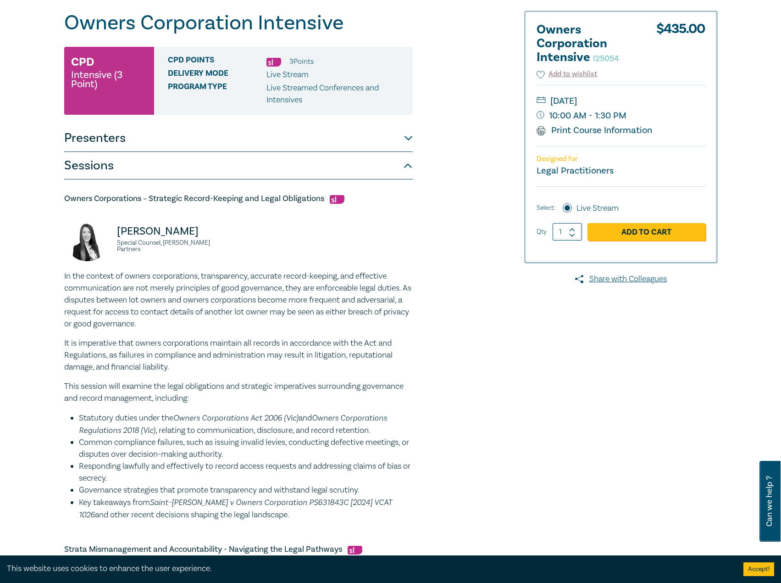
drag, startPoint x: 302, startPoint y: 213, endPoint x: 319, endPoint y: 201, distance: 20.9
click at [303, 212] on div "Owners Corporations – Strategic Record-Keeping and Legal Obligations Deborah An…" at bounding box center [238, 357] width 349 height 328
drag, startPoint x: 324, startPoint y: 201, endPoint x: 89, endPoint y: 194, distance: 234.6
click at [64, 197] on h5 "Owners Corporations – Strategic Record-Keeping and Legal Obligations" at bounding box center [238, 198] width 349 height 11
copy h5 "Owners Corporations – Strategic Record-Keeping and Legal Obligations"
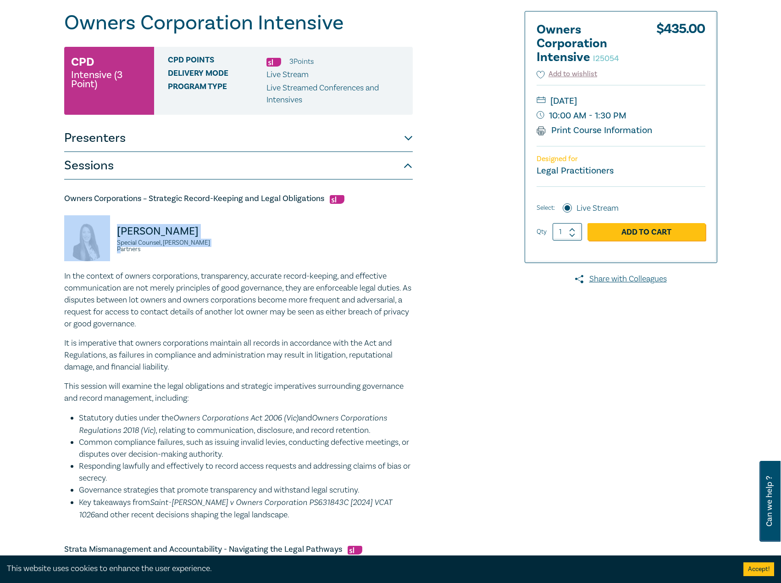
drag, startPoint x: 205, startPoint y: 245, endPoint x: 171, endPoint y: 234, distance: 36.4
click at [106, 234] on div "Deborah Andronaco Special Counsel, Aitken Partners" at bounding box center [148, 242] width 169 height 55
drag, startPoint x: 171, startPoint y: 234, endPoint x: 181, endPoint y: 220, distance: 17.1
click at [181, 220] on div "Deborah Andronaco Special Counsel, Aitken Partners" at bounding box center [148, 242] width 169 height 55
drag, startPoint x: 209, startPoint y: 247, endPoint x: 117, endPoint y: 236, distance: 92.0
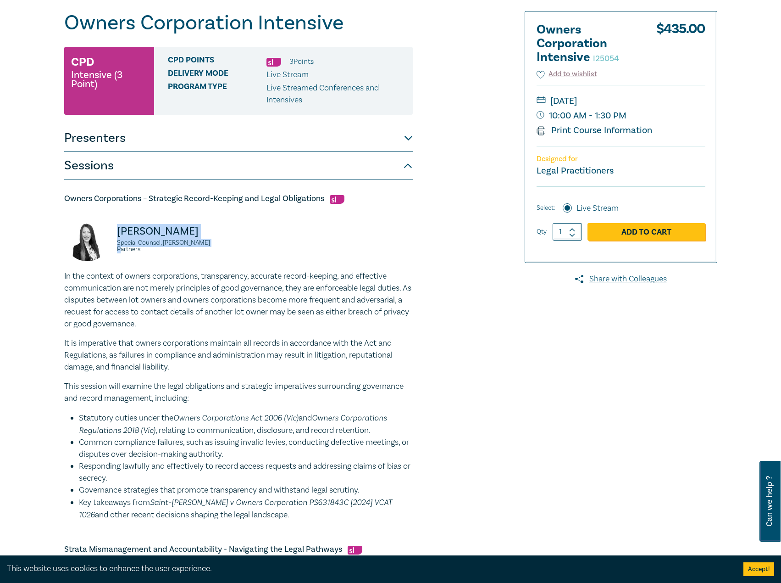
click at [117, 236] on div "Deborah Andronaco Special Counsel, Aitken Partners" at bounding box center [148, 242] width 169 height 55
copy div "Deborah Andronaco Special Counsel, Aitken Partners"
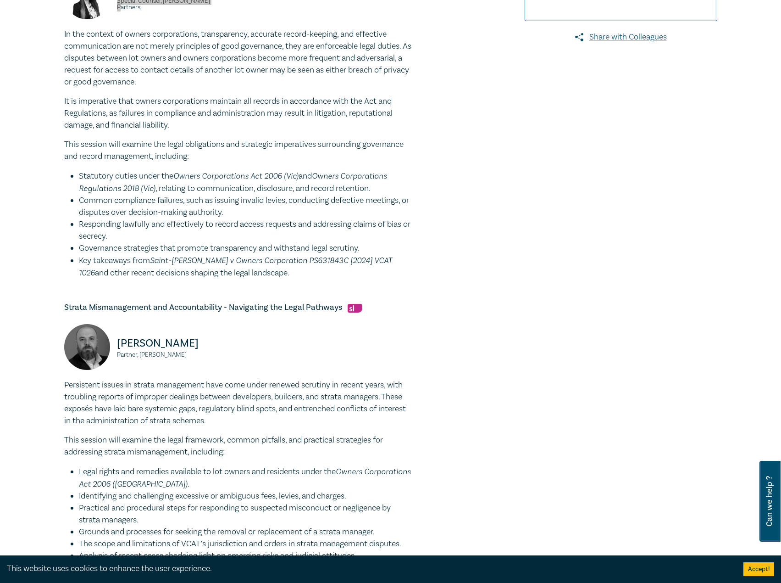
scroll to position [413, 0]
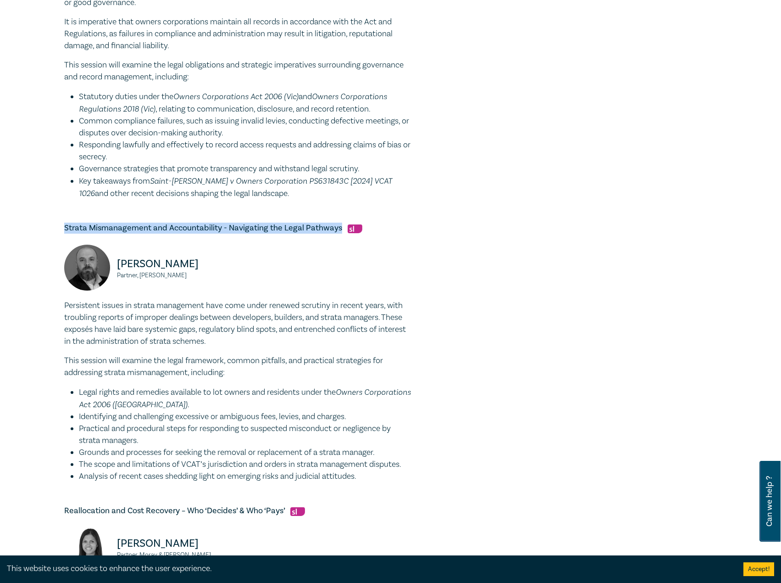
drag, startPoint x: 340, startPoint y: 223, endPoint x: 51, endPoint y: 227, distance: 288.7
click at [51, 227] on div "Owners Corporation Intensive I25054 CPD Intensive (3 Point) CPD Points 3 Point …" at bounding box center [390, 253] width 781 height 1214
copy h5 "Strata Mismanagement and Accountability - Navigating the Legal Pathways"
drag, startPoint x: 215, startPoint y: 275, endPoint x: 115, endPoint y: 266, distance: 100.5
click at [115, 266] on div "Tim Graham Partner, Chambers Russell Lawyers" at bounding box center [148, 272] width 169 height 55
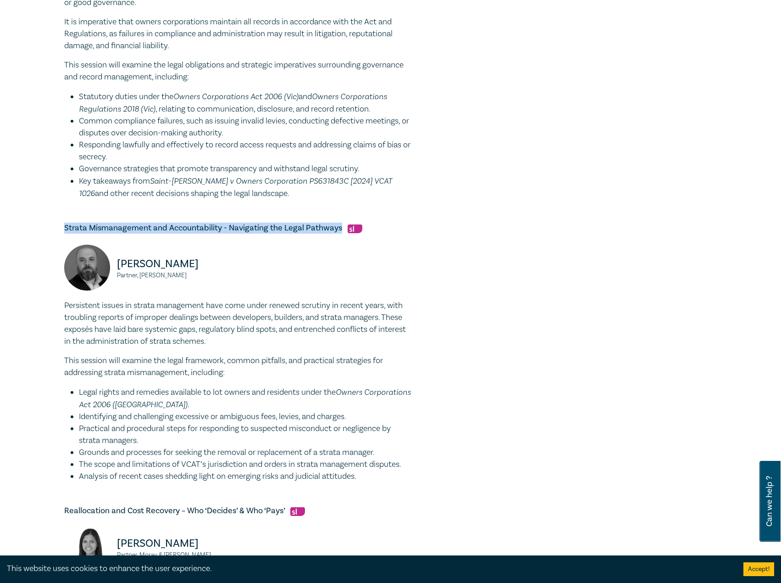
copy div "Tim Graham Partner, Chambers Russell Lawyers"
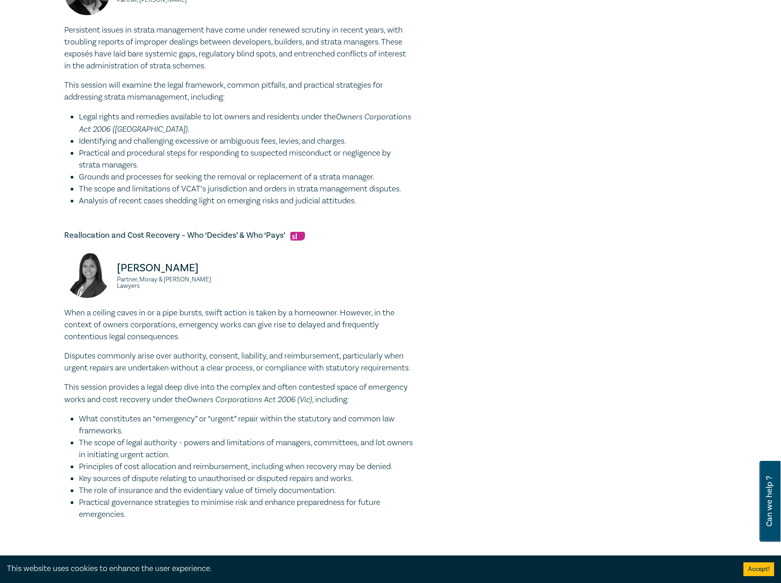
click at [268, 247] on div "Reallocation and Cost Recovery – Who ‘Decides’ & Who ‘Pays’ Fabienne Loncar Par…" at bounding box center [238, 375] width 349 height 290
drag, startPoint x: 286, startPoint y: 234, endPoint x: 100, endPoint y: 229, distance: 186.3
copy h5 "Reallocation and Cost Recovery – Who ‘Decides’ & Who ‘Pays’"
drag, startPoint x: 229, startPoint y: 286, endPoint x: 97, endPoint y: 267, distance: 132.6
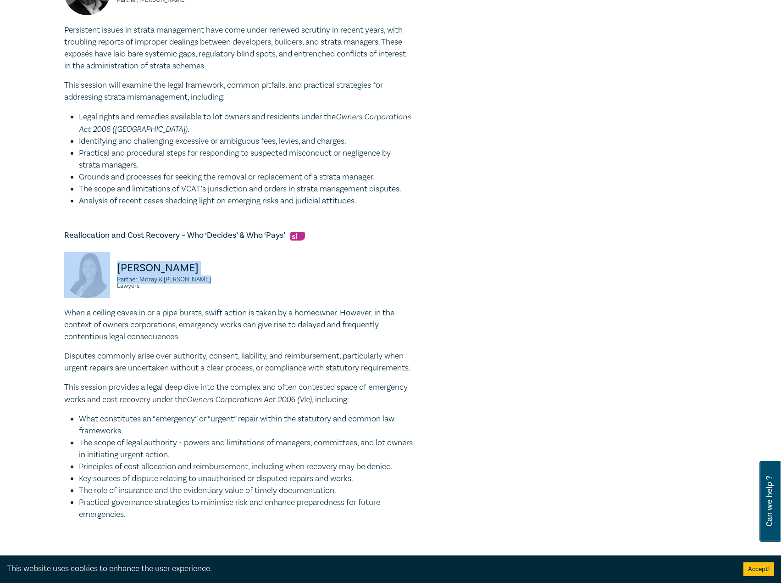
click at [91, 266] on div "Fabienne Loncar Partner, Moray & Agnew Lawyers" at bounding box center [148, 279] width 169 height 55
copy div "Fabienne Loncar Partner, Moray & Agnew Lawyers"
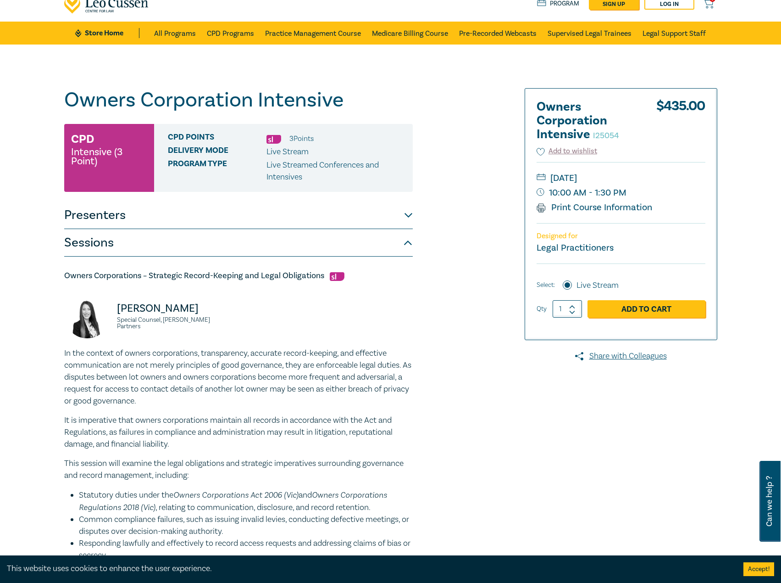
scroll to position [0, 0]
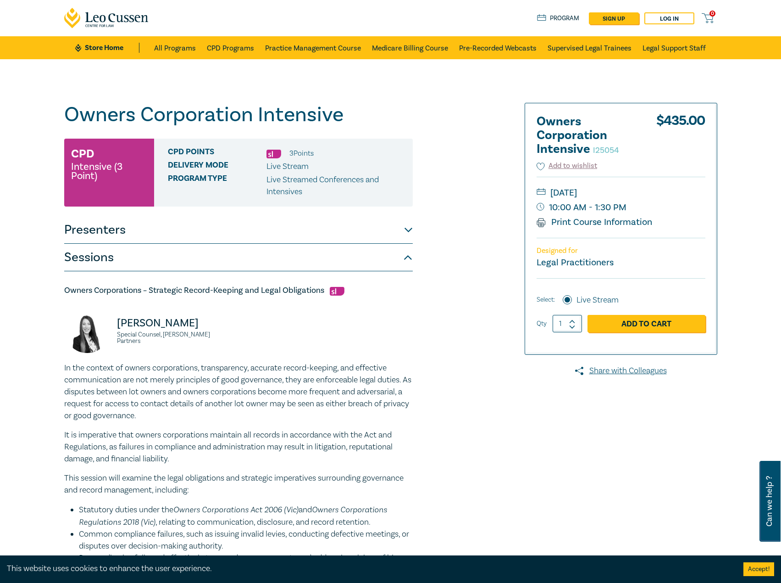
click at [375, 228] on button "Presenters" at bounding box center [238, 230] width 349 height 28
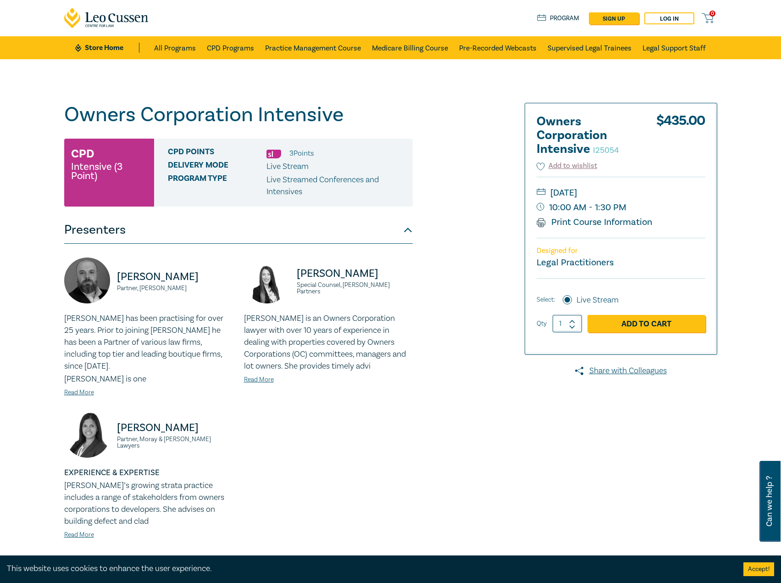
click at [375, 228] on button "Presenters" at bounding box center [238, 230] width 349 height 28
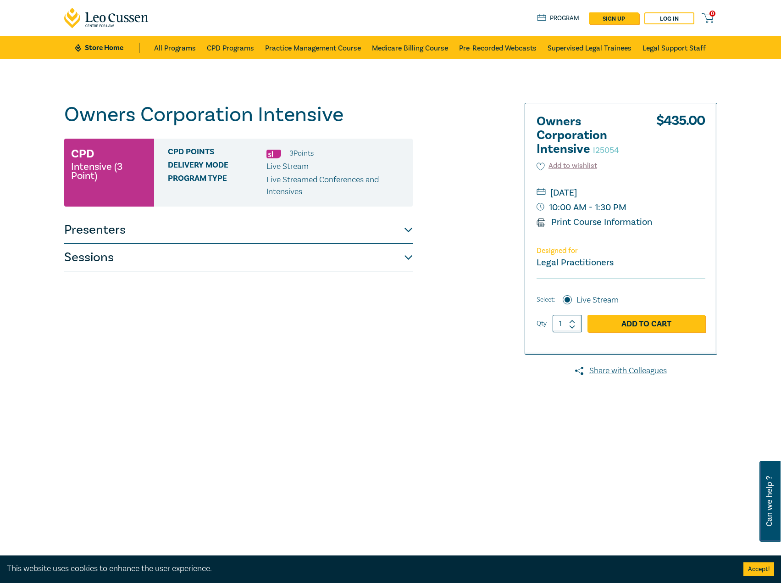
click at [351, 251] on button "Sessions" at bounding box center [238, 258] width 349 height 28
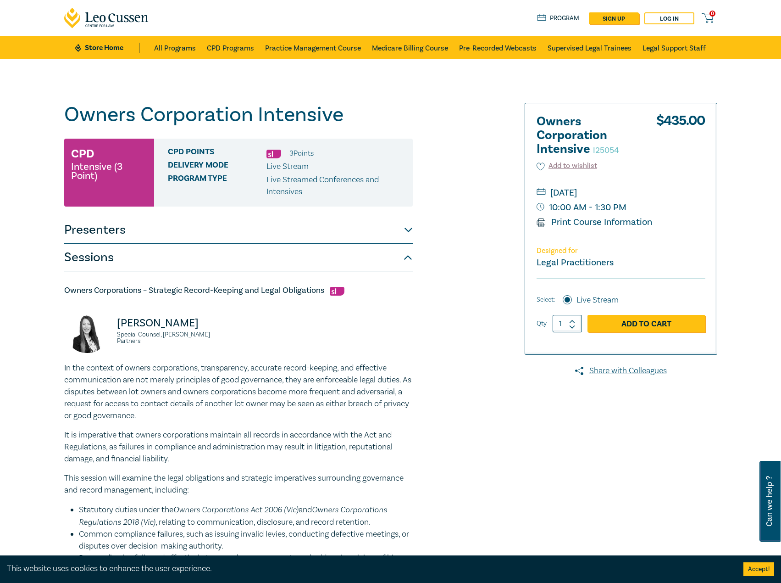
click at [351, 251] on button "Sessions" at bounding box center [238, 258] width 349 height 28
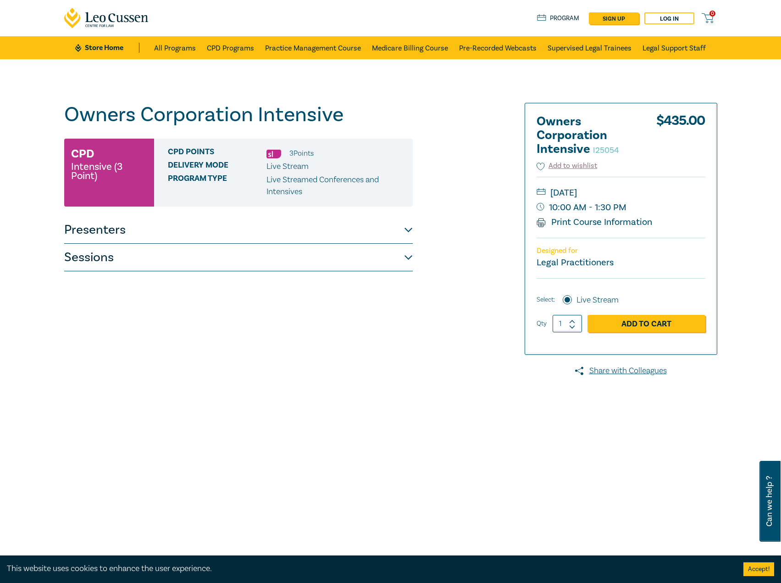
click at [342, 228] on button "Presenters" at bounding box center [238, 230] width 349 height 28
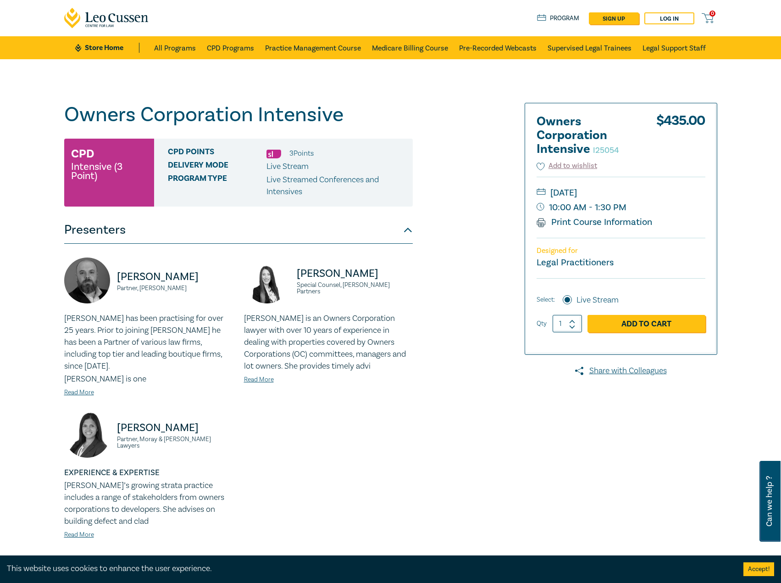
click at [396, 419] on div "[PERSON_NAME] Partner, [PERSON_NAME] [PERSON_NAME] has been practising for over…" at bounding box center [239, 405] width 360 height 296
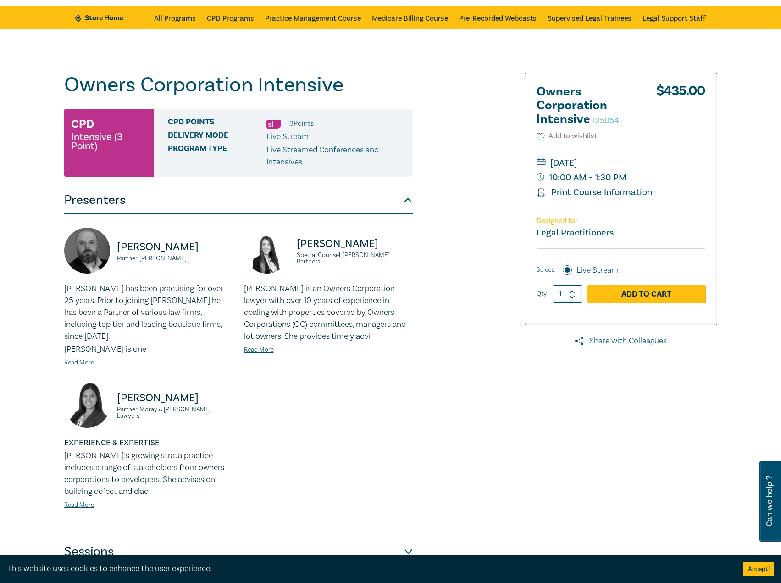
scroll to position [46, 0]
